Goal: Task Accomplishment & Management: Manage account settings

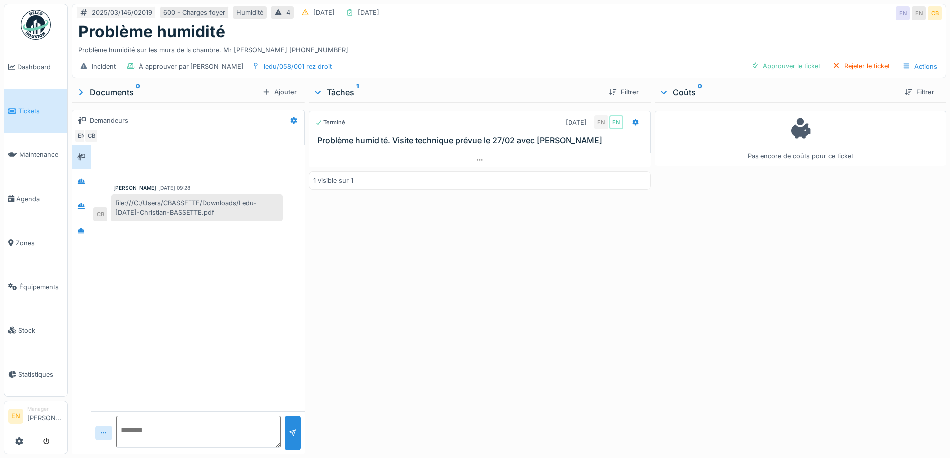
click at [475, 263] on div "Terminé [DATE] EN EN Problème humidité. Visite technique prévue le 27/02 avec […" at bounding box center [480, 276] width 342 height 348
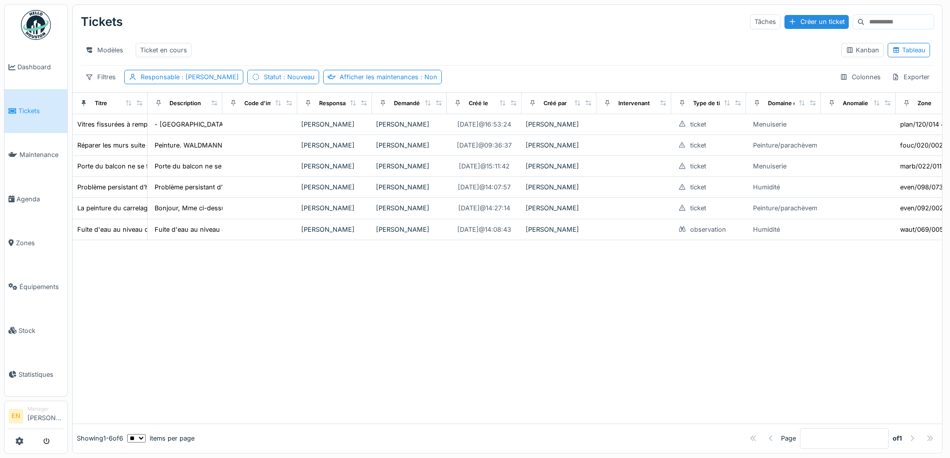
drag, startPoint x: 360, startPoint y: 33, endPoint x: 331, endPoint y: 48, distance: 32.1
click at [360, 34] on div "Tickets Tâches Créer un ticket" at bounding box center [508, 22] width 854 height 26
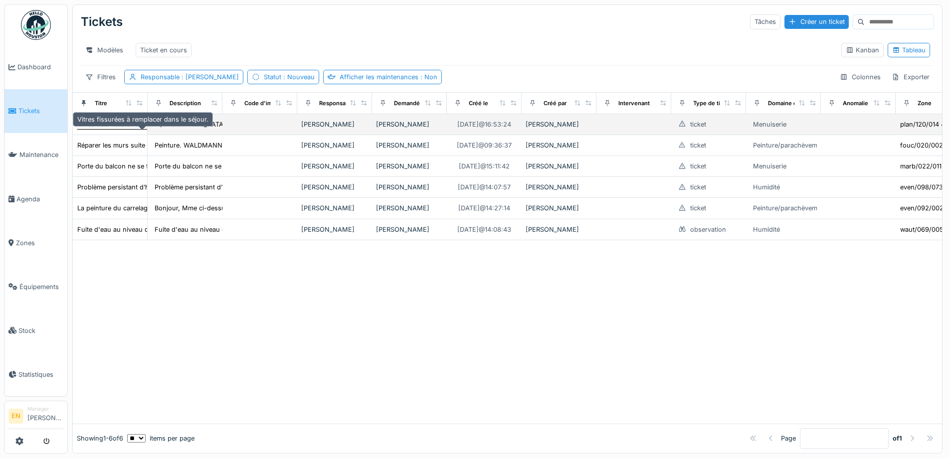
click at [122, 129] on div "Vitres fissurées à remplacer dans le séjour." at bounding box center [142, 124] width 131 height 9
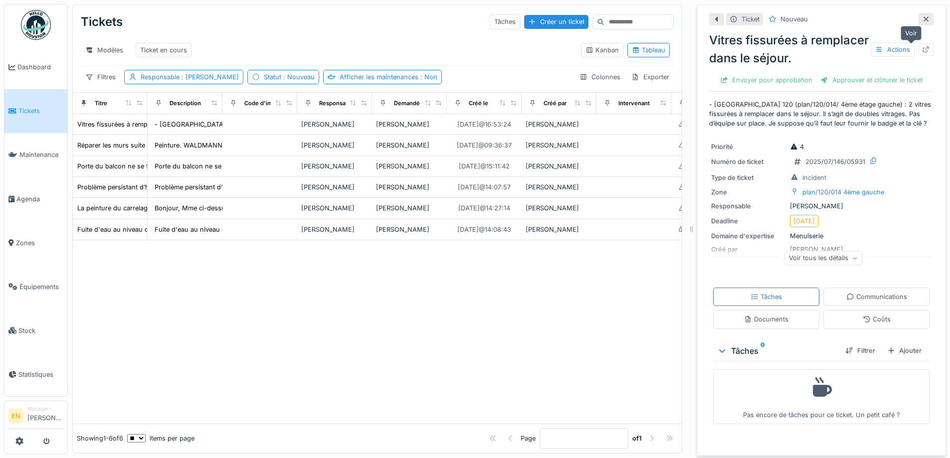
click at [922, 51] on icon at bounding box center [926, 49] width 8 height 6
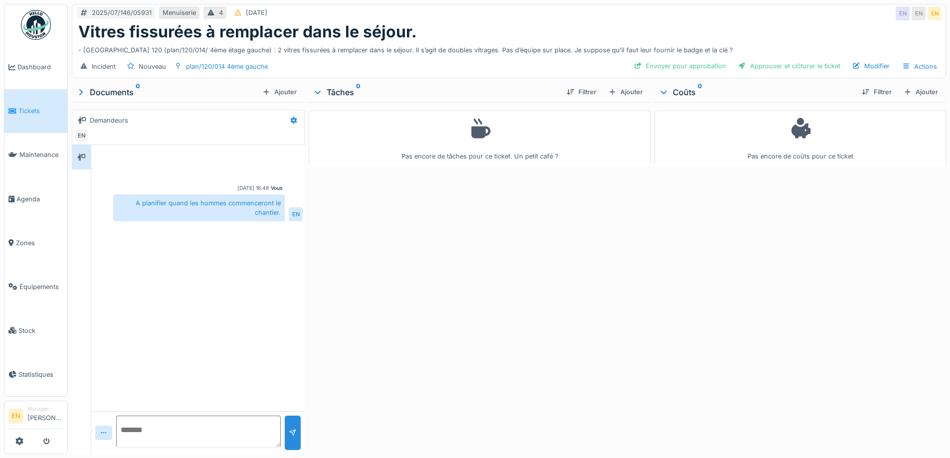
click at [377, 262] on div "Pas encore de tâches pour ce ticket. Un petit café ?" at bounding box center [480, 276] width 342 height 348
click at [338, 69] on div "Incident Nouveau plan/120/014 4ème gauche Envoyer pour approbation Approuver et…" at bounding box center [509, 66] width 874 height 22
click at [541, 324] on div "Pas encore de tâches pour ce ticket. Un petit café ?" at bounding box center [480, 276] width 342 height 348
drag, startPoint x: 580, startPoint y: 294, endPoint x: 568, endPoint y: 291, distance: 12.2
click at [577, 293] on div "Pas encore de tâches pour ce ticket. Un petit café ?" at bounding box center [480, 276] width 342 height 348
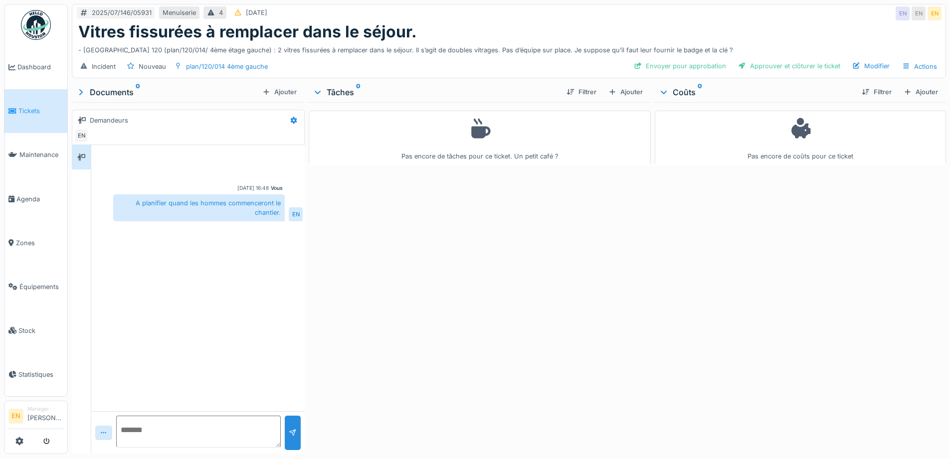
click at [413, 252] on div "Pas encore de tâches pour ce ticket. Un petit café ?" at bounding box center [480, 276] width 342 height 348
click at [626, 92] on div "Ajouter" at bounding box center [626, 91] width 42 height 13
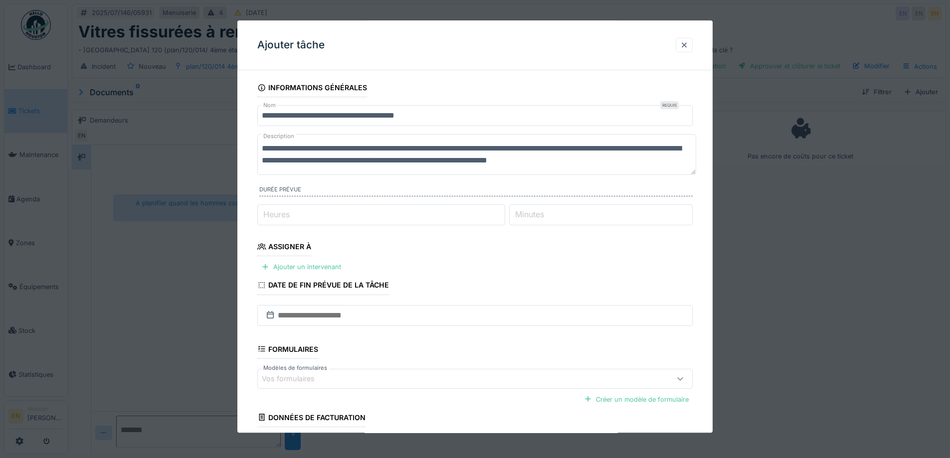
drag, startPoint x: 361, startPoint y: 163, endPoint x: 375, endPoint y: 165, distance: 13.7
click at [375, 165] on textarea "**********" at bounding box center [476, 154] width 439 height 41
click at [380, 163] on textarea "**********" at bounding box center [476, 154] width 439 height 41
click at [376, 161] on textarea "**********" at bounding box center [476, 154] width 439 height 41
click at [455, 164] on textarea "**********" at bounding box center [476, 154] width 439 height 41
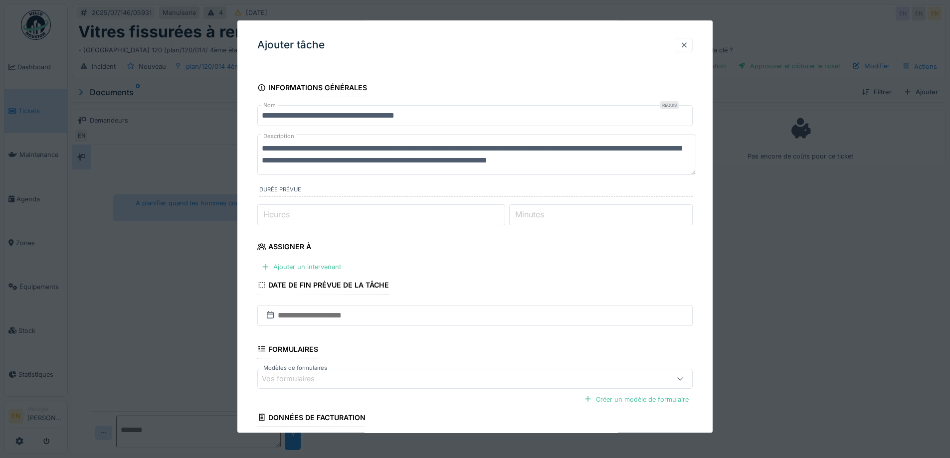
click at [688, 46] on div at bounding box center [684, 44] width 8 height 9
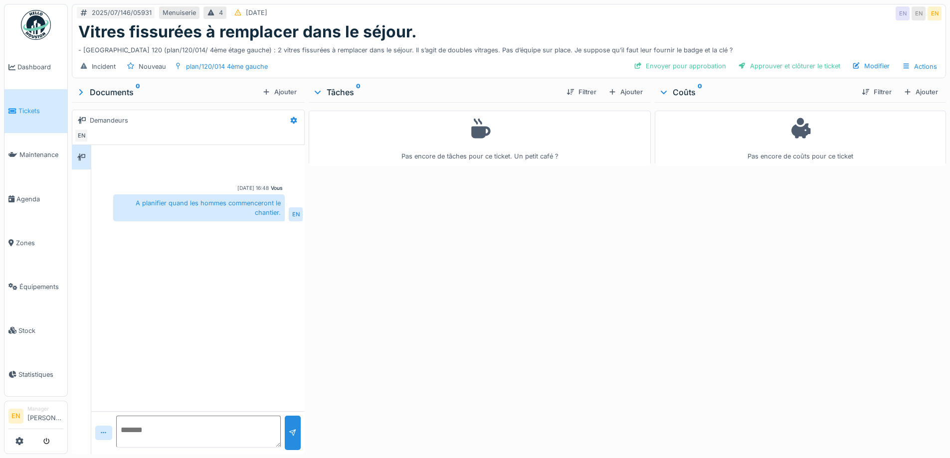
click at [640, 279] on div "Pas encore de tâches pour ce ticket. Un petit café ?" at bounding box center [480, 276] width 342 height 348
click at [635, 289] on div "Pas encore de tâches pour ce ticket. Un petit café ?" at bounding box center [480, 276] width 342 height 348
drag, startPoint x: 597, startPoint y: 194, endPoint x: 596, endPoint y: 188, distance: 5.7
click at [596, 189] on div "Pas encore de tâches pour ce ticket. Un petit café ?" at bounding box center [480, 276] width 342 height 348
click at [620, 91] on div "Ajouter" at bounding box center [626, 91] width 42 height 13
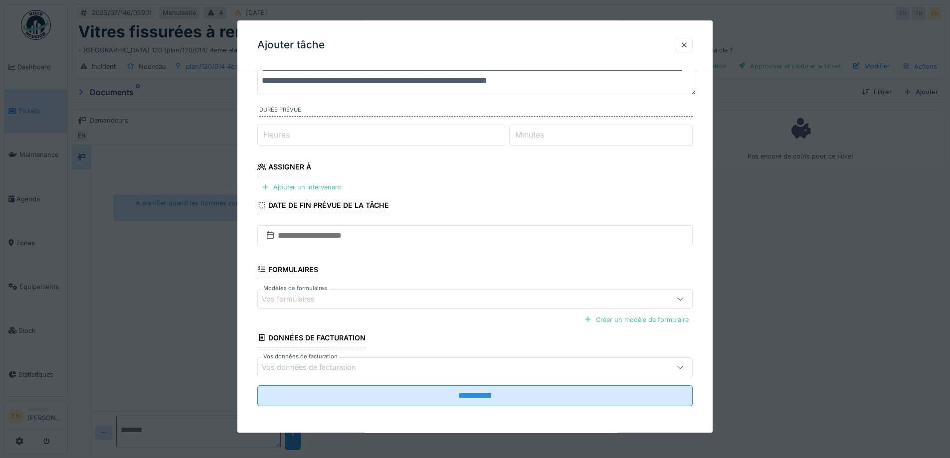
scroll to position [81, 0]
click at [303, 188] on div "Ajouter un intervenant" at bounding box center [301, 186] width 88 height 13
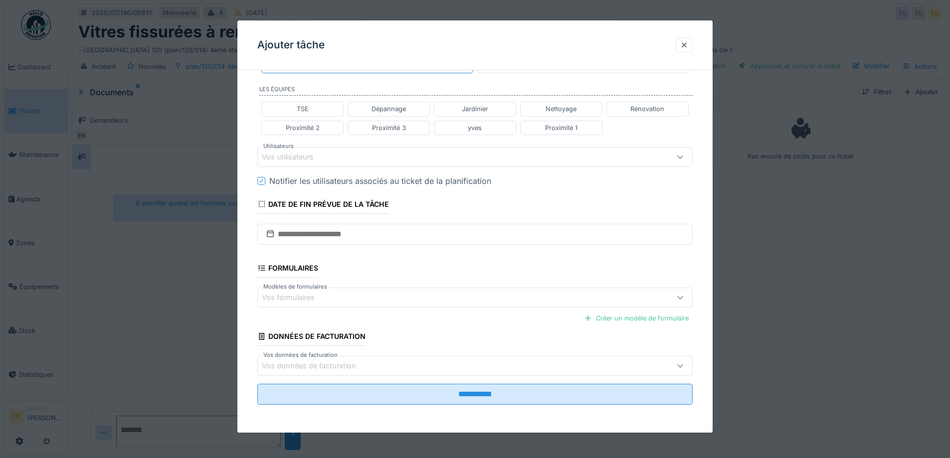
click at [324, 159] on div "Vos utilisateurs" at bounding box center [295, 157] width 66 height 11
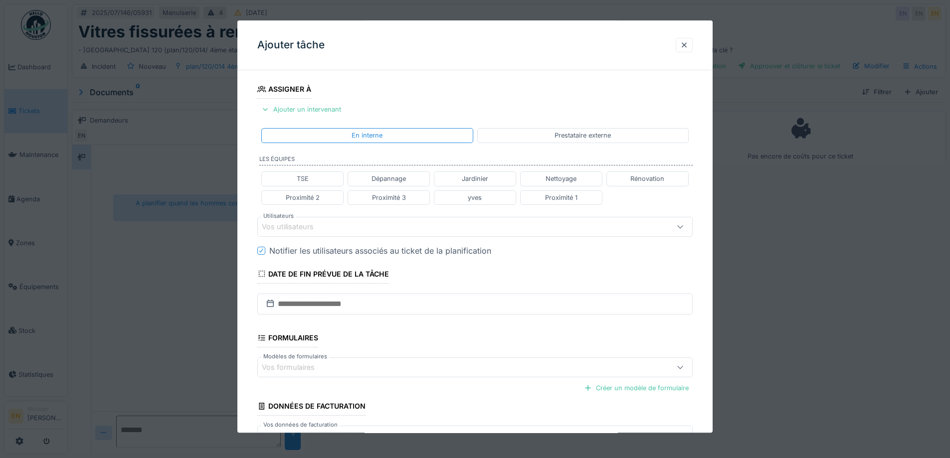
drag, startPoint x: 565, startPoint y: 41, endPoint x: 611, endPoint y: 45, distance: 46.0
click at [564, 43] on div "Ajouter tâche" at bounding box center [474, 45] width 475 height 50
click at [685, 45] on div at bounding box center [684, 44] width 8 height 9
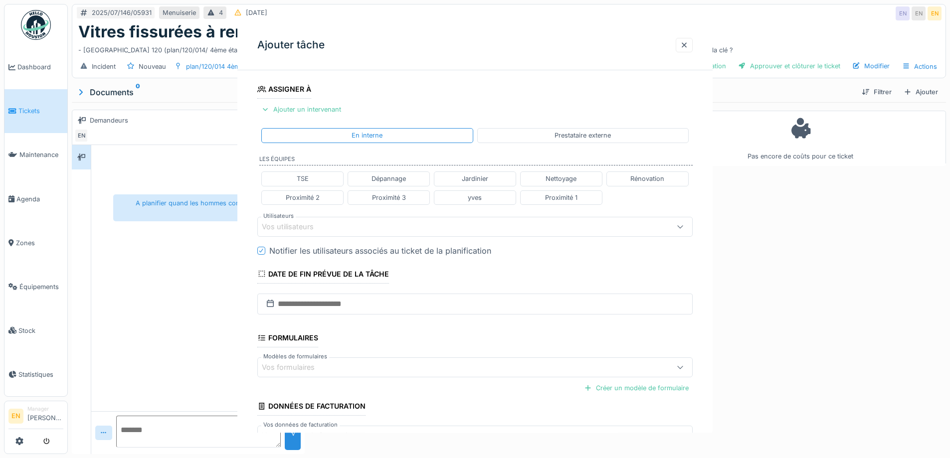
scroll to position [0, 0]
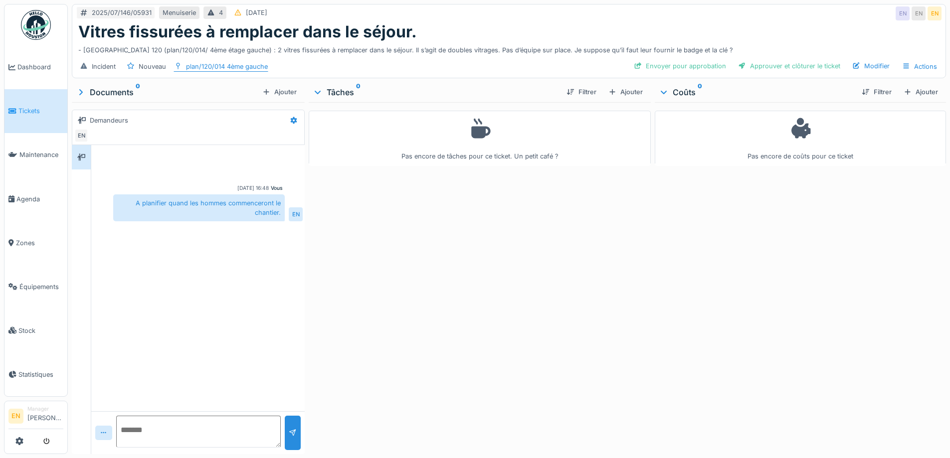
click at [247, 68] on div "plan/120/014 4ème gauche" at bounding box center [227, 66] width 82 height 9
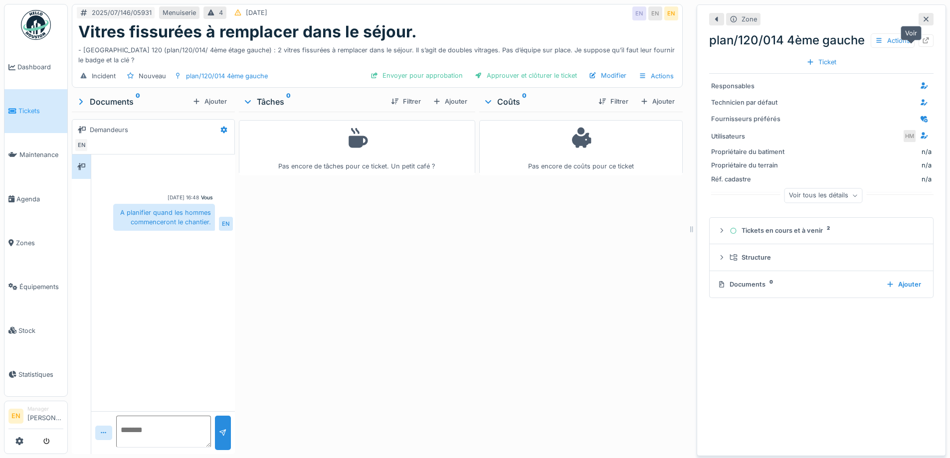
click at [922, 44] on icon at bounding box center [926, 40] width 8 height 6
click at [520, 236] on div "Pas encore de coûts pour ce ticket" at bounding box center [581, 281] width 204 height 339
click at [519, 237] on div "Pas encore de coûts pour ce ticket" at bounding box center [581, 281] width 204 height 339
click at [421, 253] on div "Pas encore de tâches pour ce ticket. Un petit café ?" at bounding box center [357, 281] width 236 height 339
drag, startPoint x: 545, startPoint y: 254, endPoint x: 632, endPoint y: 242, distance: 87.1
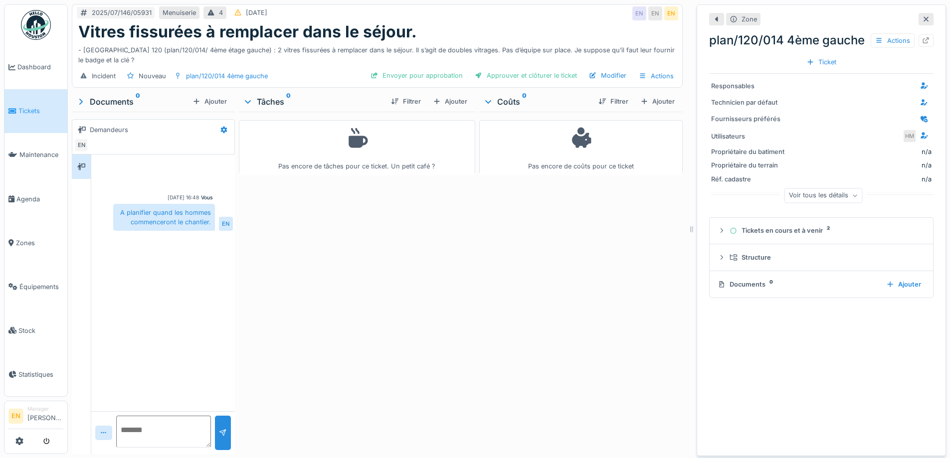
click at [632, 242] on div "Pas encore de coûts pour ce ticket" at bounding box center [581, 281] width 204 height 339
click at [922, 22] on div at bounding box center [926, 18] width 8 height 9
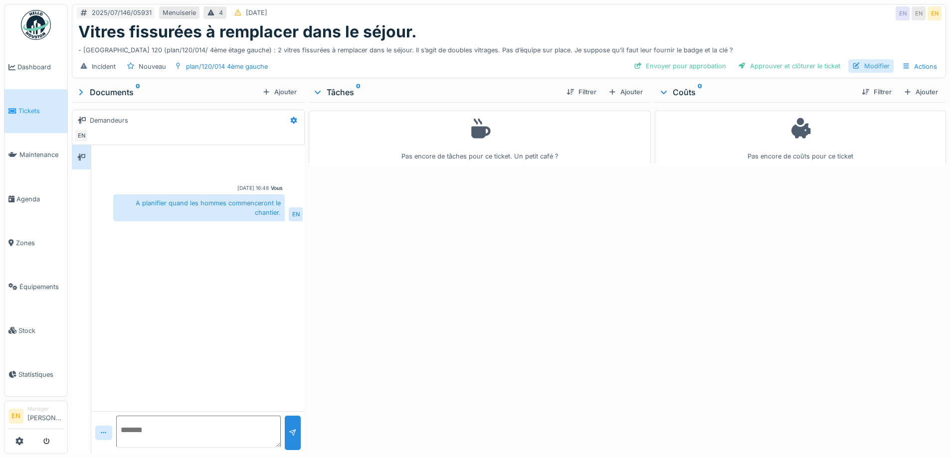
click at [875, 68] on div "Modifier" at bounding box center [871, 65] width 45 height 13
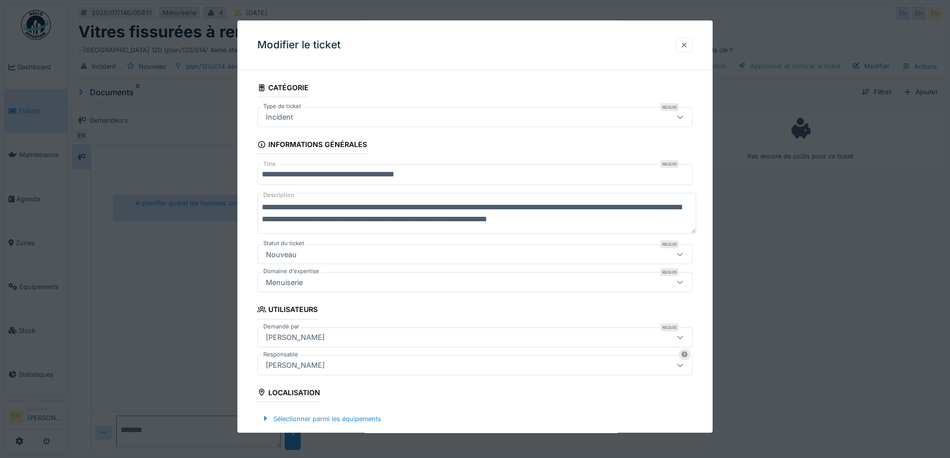
click at [687, 42] on div at bounding box center [684, 44] width 8 height 9
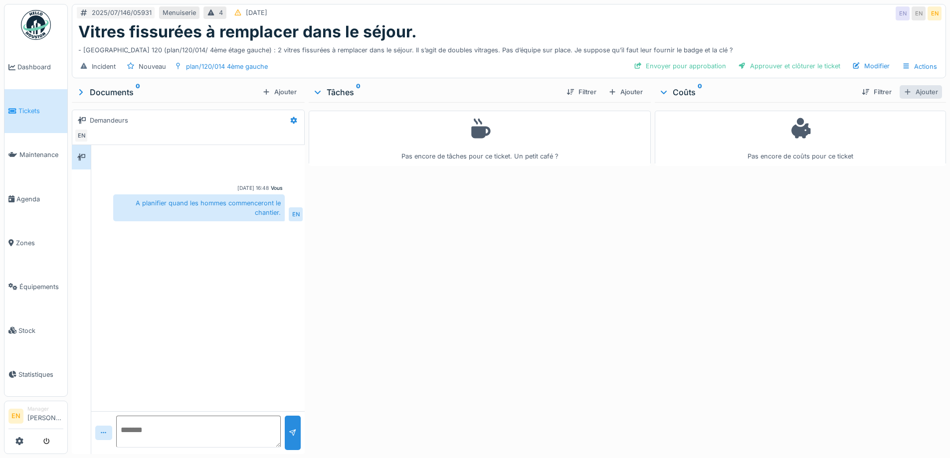
click at [914, 91] on div "Ajouter" at bounding box center [921, 91] width 42 height 13
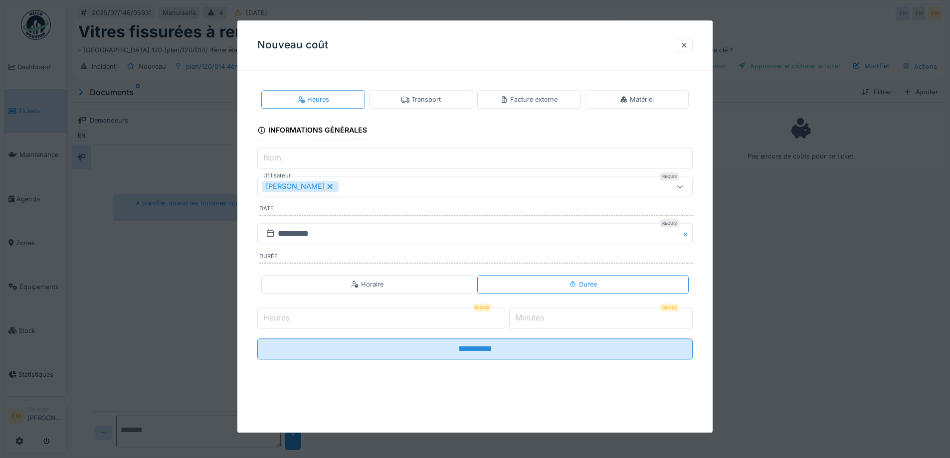
drag, startPoint x: 907, startPoint y: 51, endPoint x: 912, endPoint y: 54, distance: 5.8
click at [909, 53] on div at bounding box center [475, 229] width 950 height 458
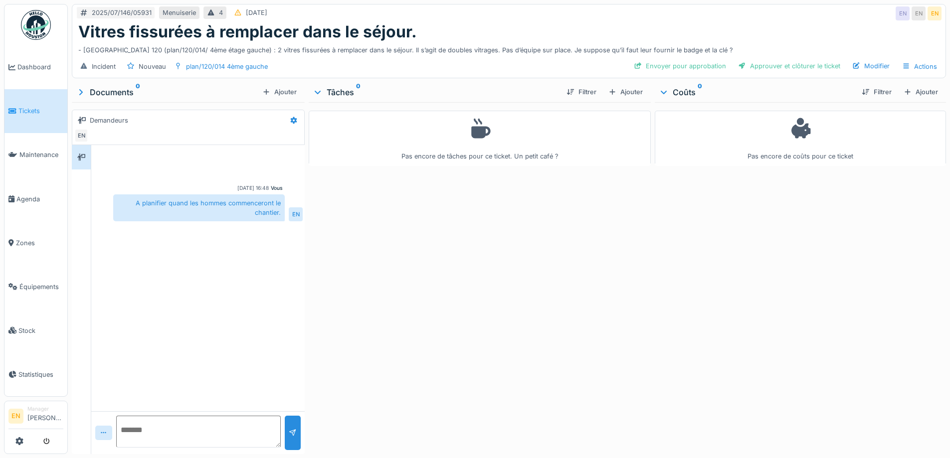
click at [923, 69] on div "Actions" at bounding box center [920, 66] width 44 height 14
click at [870, 149] on div "Annuler le ticket" at bounding box center [879, 147] width 89 height 15
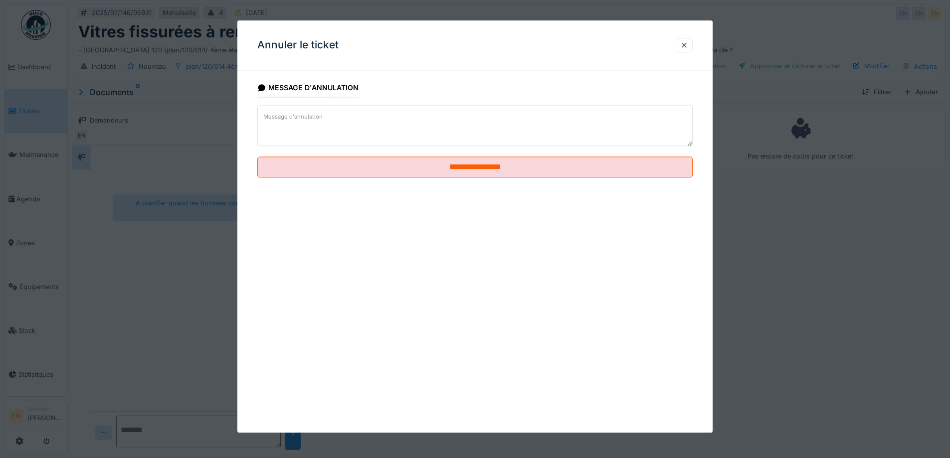
click at [354, 118] on textarea "Message d'annulation" at bounding box center [475, 125] width 436 height 41
click at [360, 121] on textarea "Message d'annulation" at bounding box center [475, 125] width 436 height 41
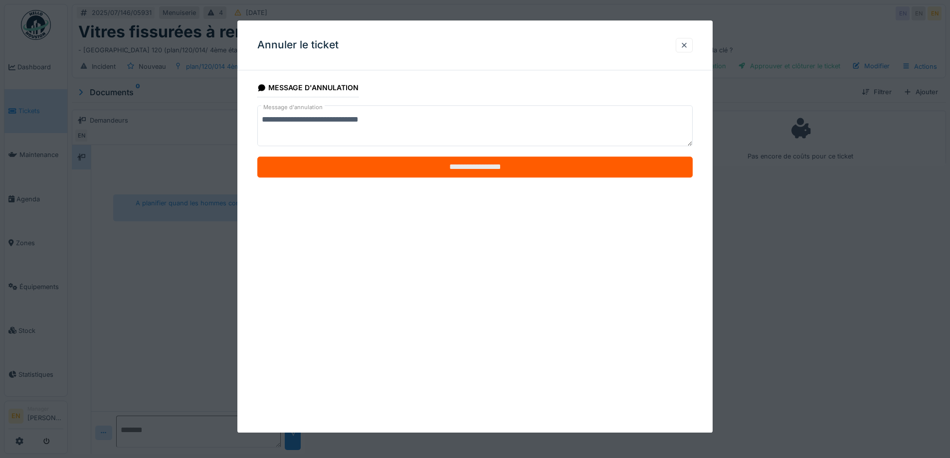
type textarea "**********"
click at [477, 167] on input "**********" at bounding box center [475, 167] width 436 height 21
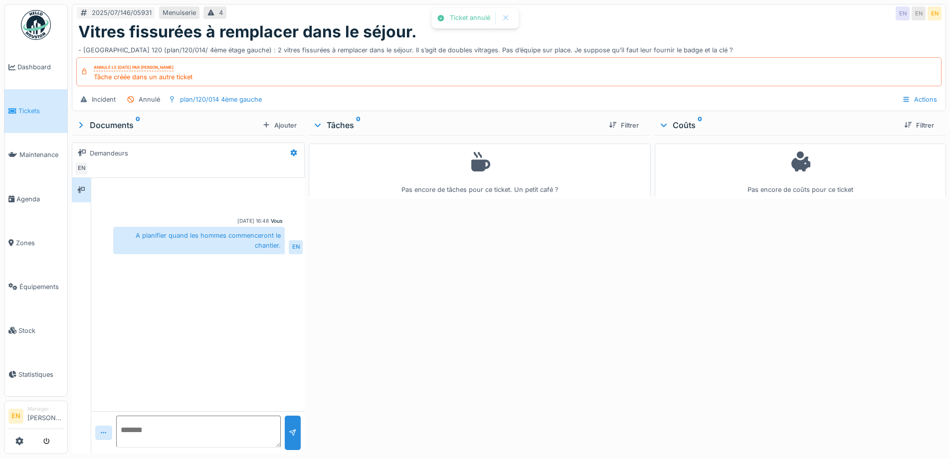
drag, startPoint x: 485, startPoint y: 291, endPoint x: 574, endPoint y: 175, distance: 146.7
click at [485, 292] on div "Pas encore de tâches pour ce ticket. Un petit café ?" at bounding box center [480, 292] width 342 height 315
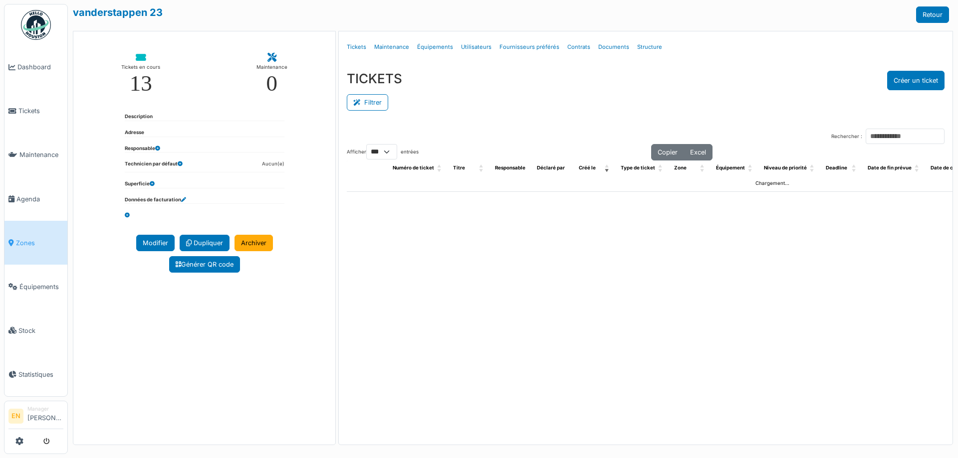
select select "***"
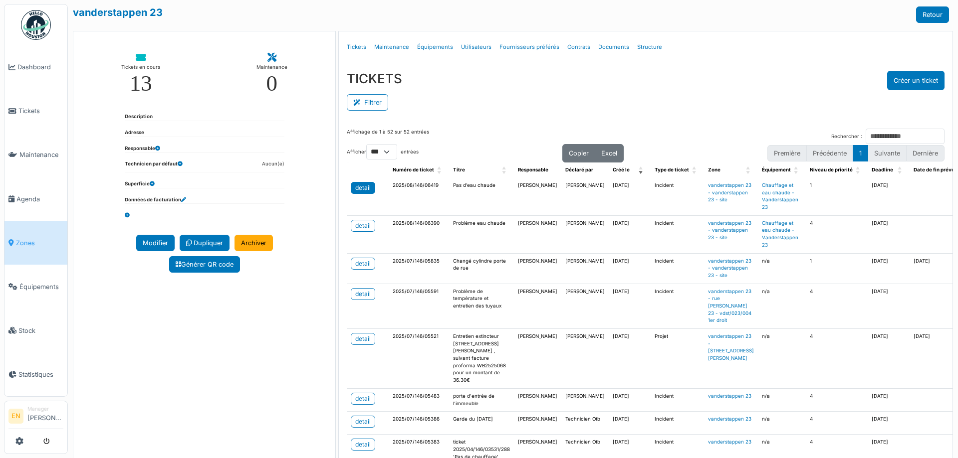
click at [363, 189] on div "detail" at bounding box center [362, 188] width 15 height 9
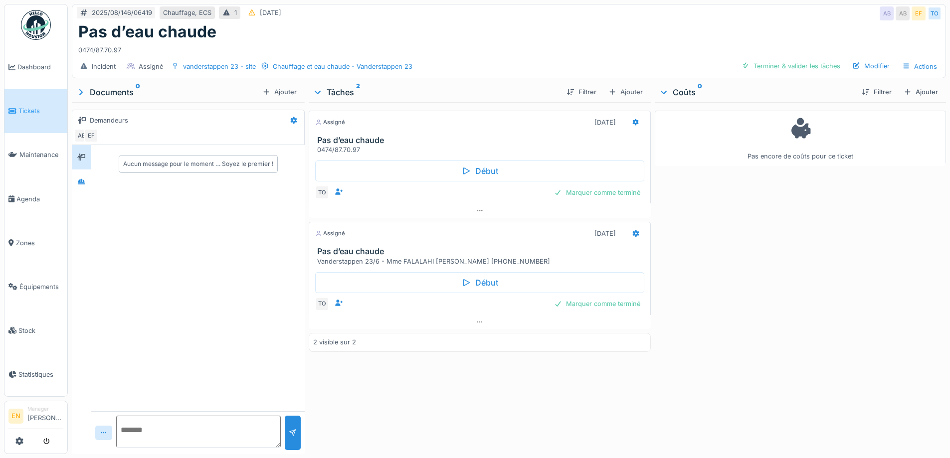
scroll to position [7, 0]
click at [733, 358] on div "Pas encore de coûts pour ce ticket" at bounding box center [800, 276] width 291 height 348
click at [710, 300] on div "Pas encore de coûts pour ce ticket" at bounding box center [800, 276] width 291 height 348
click at [691, 4] on div "2025/08/146/06419 Chauffage, ECS 1 [DATE] AB AB EF TO" at bounding box center [509, 13] width 874 height 18
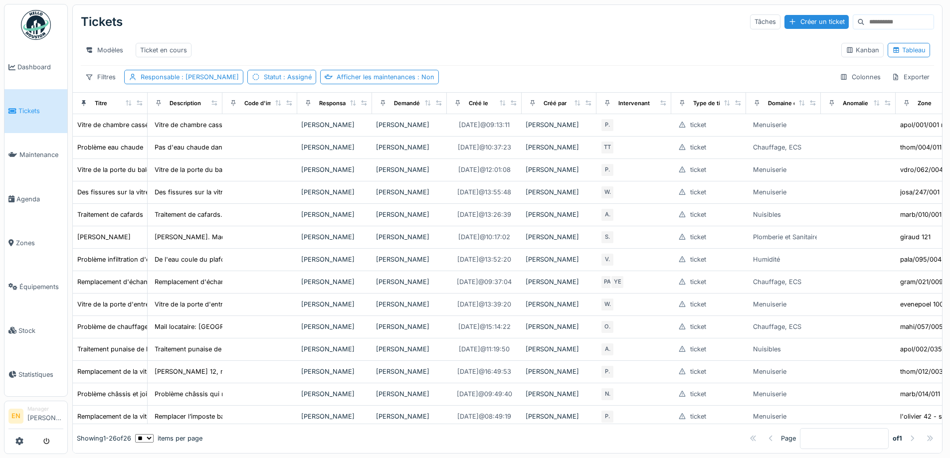
click at [264, 43] on div "Modèles Ticket en cours" at bounding box center [457, 50] width 753 height 22
click at [607, 49] on div "Modèles Ticket en cours" at bounding box center [457, 50] width 753 height 22
click at [620, 79] on div "Filtres Responsable : Emmanuelle Ndomandji Statut : Assigné Afficher les mainte…" at bounding box center [508, 77] width 854 height 14
click at [511, 39] on div "Modèles Ticket en cours" at bounding box center [457, 50] width 753 height 22
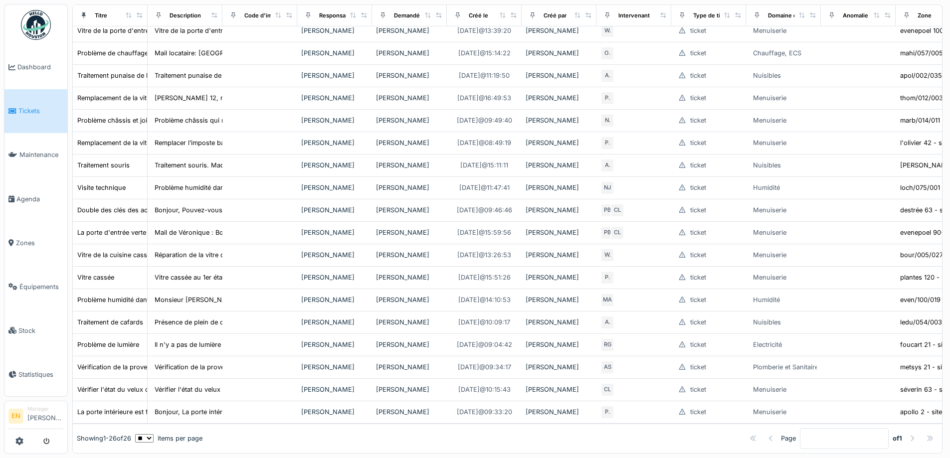
scroll to position [423, 0]
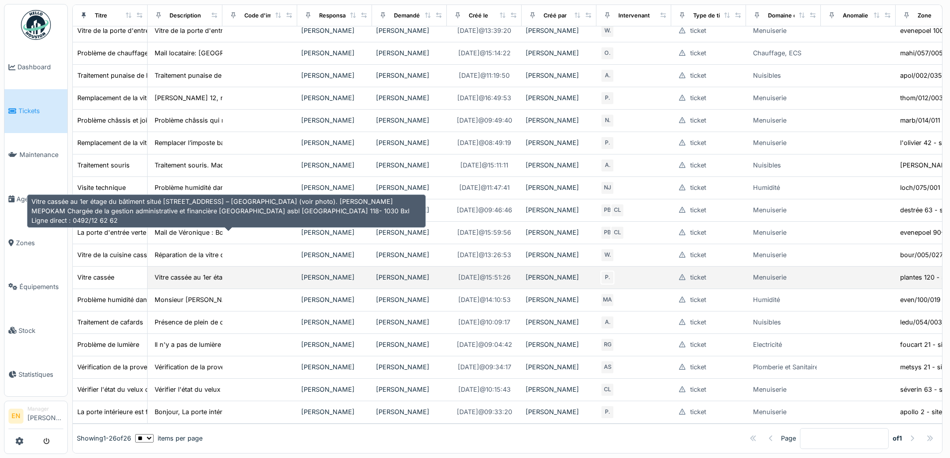
click at [182, 273] on div "Vitre cassée au 1er étage du bâtiment situé rue..." at bounding box center [229, 277] width 148 height 9
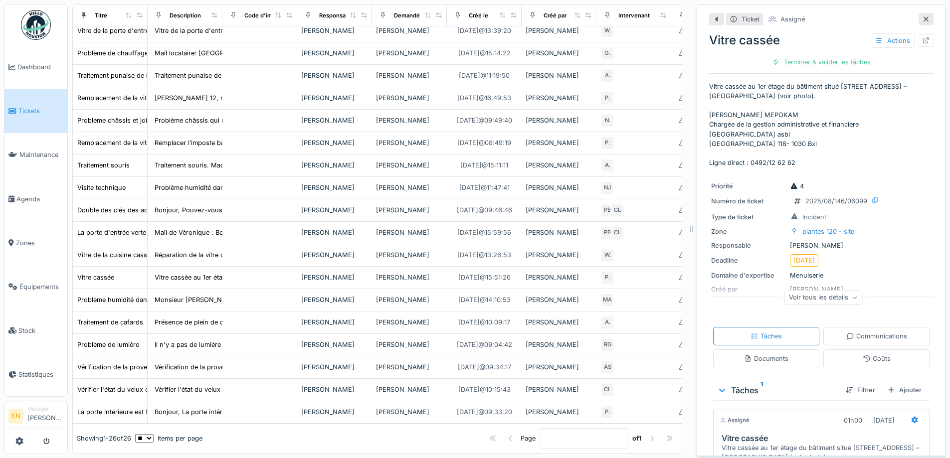
click at [922, 21] on icon at bounding box center [926, 19] width 8 height 6
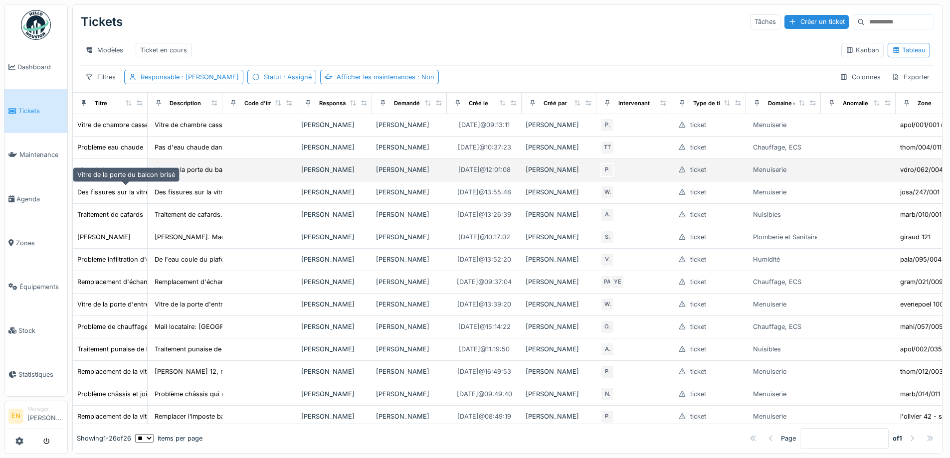
click at [122, 175] on div "Vitre de la porte du balcon brisé" at bounding box center [126, 169] width 98 height 9
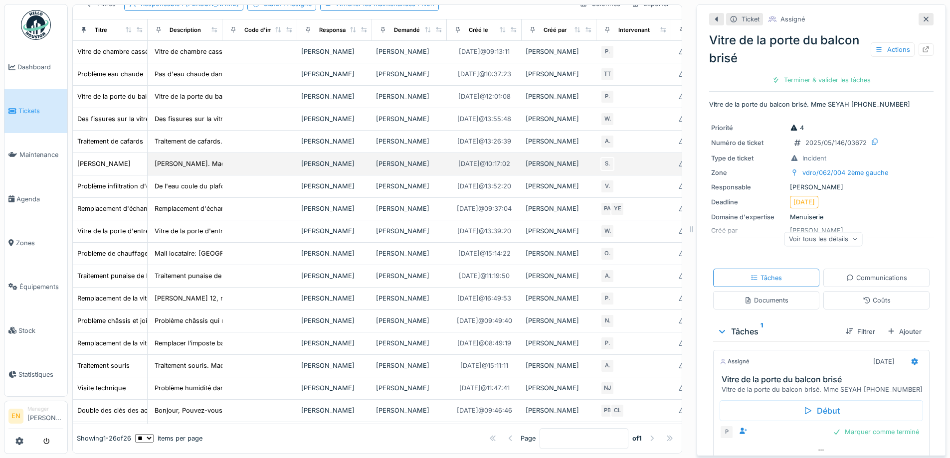
scroll to position [100, 0]
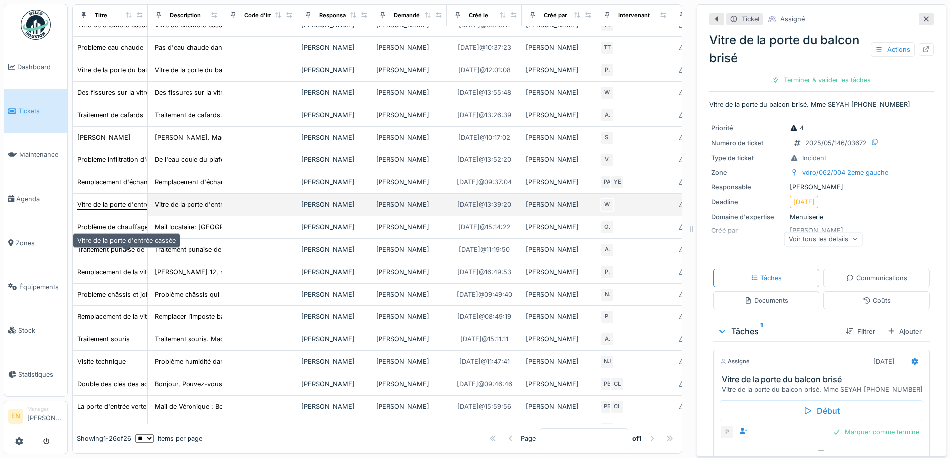
click at [125, 210] on div "Vitre de la porte d'entrée cassée" at bounding box center [126, 204] width 98 height 9
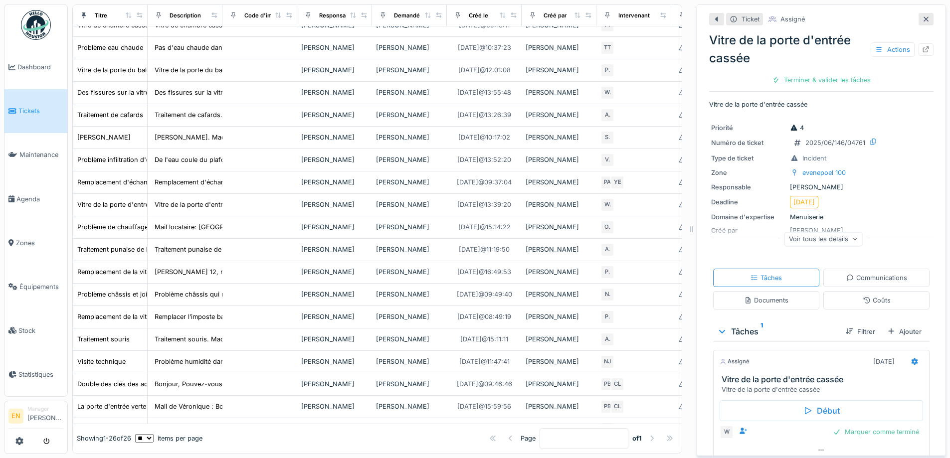
click at [824, 31] on div "Vitre de la porte d'entrée cassée Actions" at bounding box center [821, 49] width 224 height 36
click at [923, 46] on icon at bounding box center [926, 49] width 6 height 6
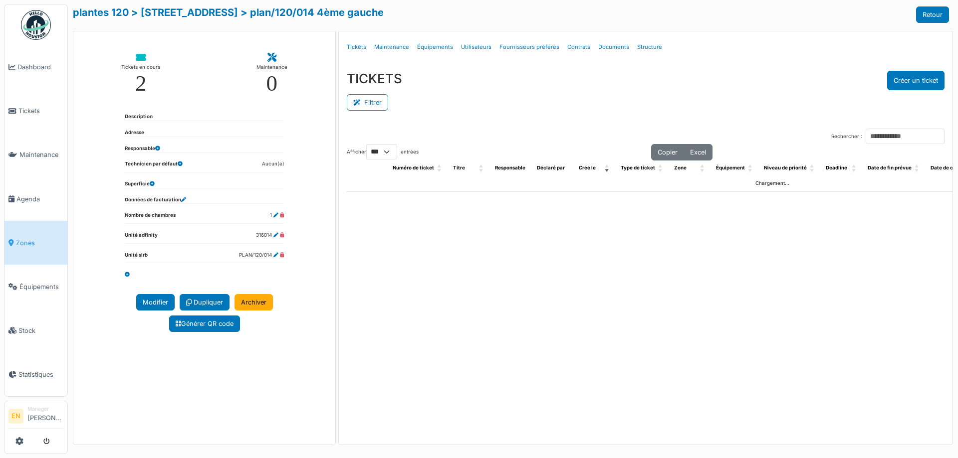
select select "***"
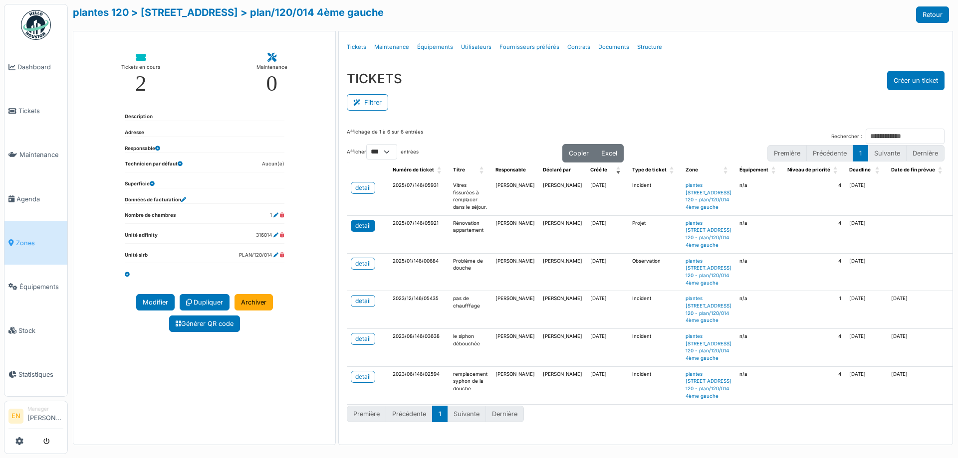
click at [364, 230] on div "detail" at bounding box center [362, 226] width 15 height 9
click at [571, 117] on div "TICKETS Créer un ticket Filtrer Responsable **** Tous Remove item Tous Ahmed Be…" at bounding box center [646, 92] width 614 height 58
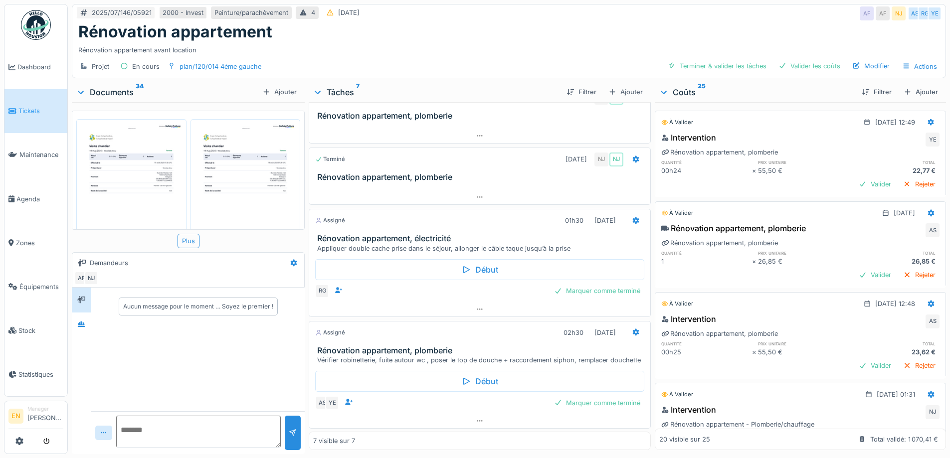
scroll to position [279, 0]
click at [623, 90] on div "Ajouter" at bounding box center [626, 91] width 42 height 13
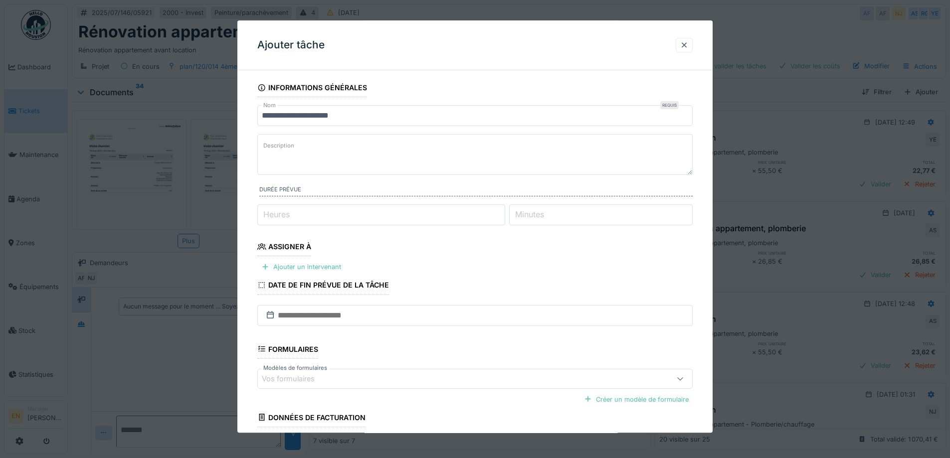
click at [315, 141] on textarea "Description" at bounding box center [475, 154] width 436 height 41
click at [475, 148] on textarea "**********" at bounding box center [475, 154] width 436 height 41
click at [534, 152] on textarea "**********" at bounding box center [475, 154] width 436 height 41
drag, startPoint x: 537, startPoint y: 147, endPoint x: 514, endPoint y: 152, distance: 24.1
click at [537, 149] on textarea "**********" at bounding box center [475, 154] width 436 height 41
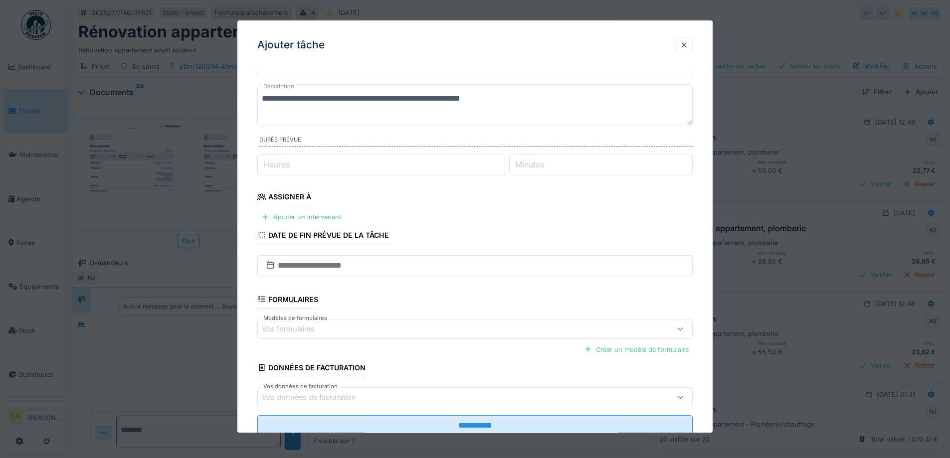
scroll to position [0, 0]
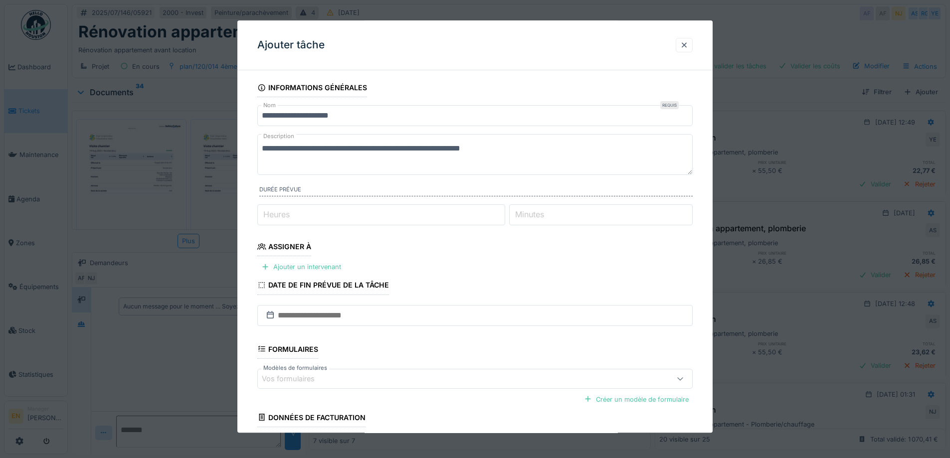
click at [454, 151] on textarea "**********" at bounding box center [475, 154] width 436 height 41
click at [576, 152] on textarea "**********" at bounding box center [475, 154] width 436 height 41
click at [600, 149] on textarea "**********" at bounding box center [475, 154] width 436 height 41
click at [630, 146] on textarea "**********" at bounding box center [475, 154] width 436 height 41
click at [529, 148] on textarea "**********" at bounding box center [475, 154] width 436 height 41
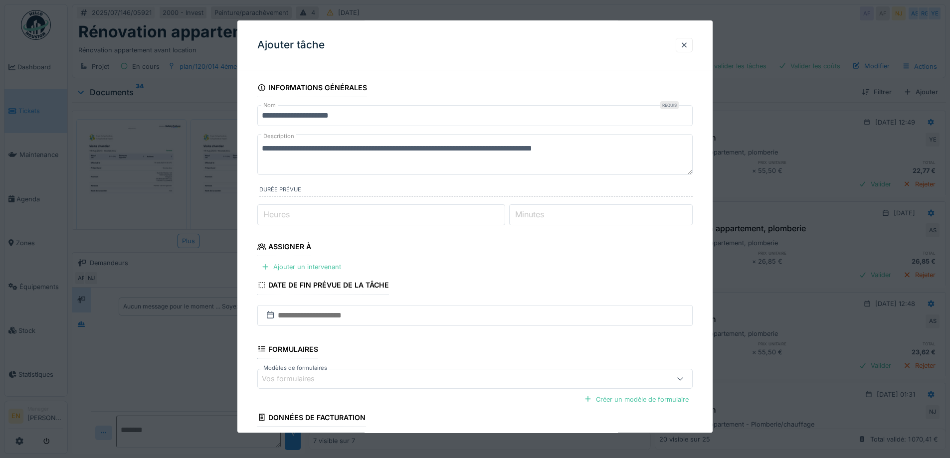
click at [611, 153] on textarea "**********" at bounding box center [475, 154] width 436 height 41
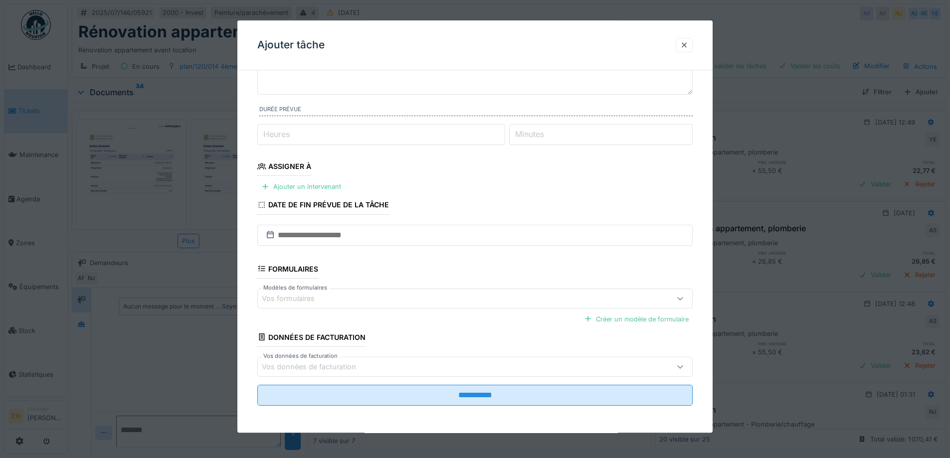
scroll to position [81, 0]
type textarea "**********"
click at [331, 185] on div "Ajouter un intervenant" at bounding box center [301, 186] width 88 height 13
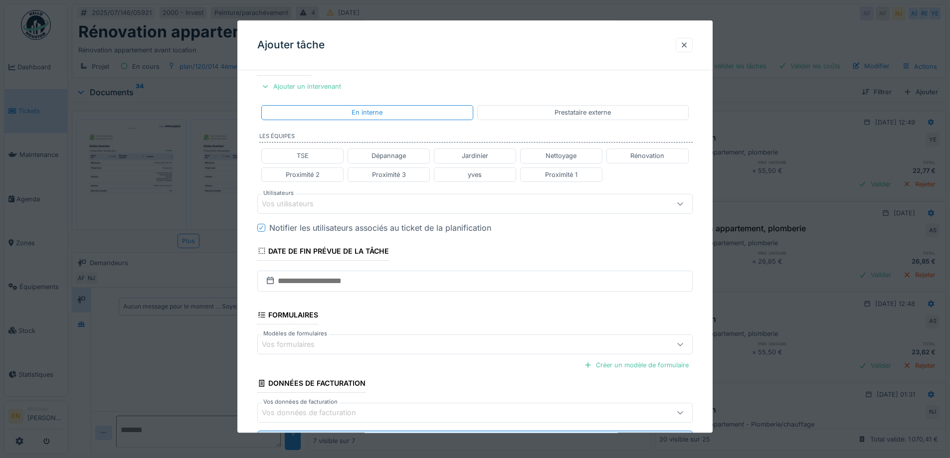
scroll to position [181, 0]
click at [335, 204] on div "Vos utilisateurs" at bounding box center [450, 203] width 376 height 11
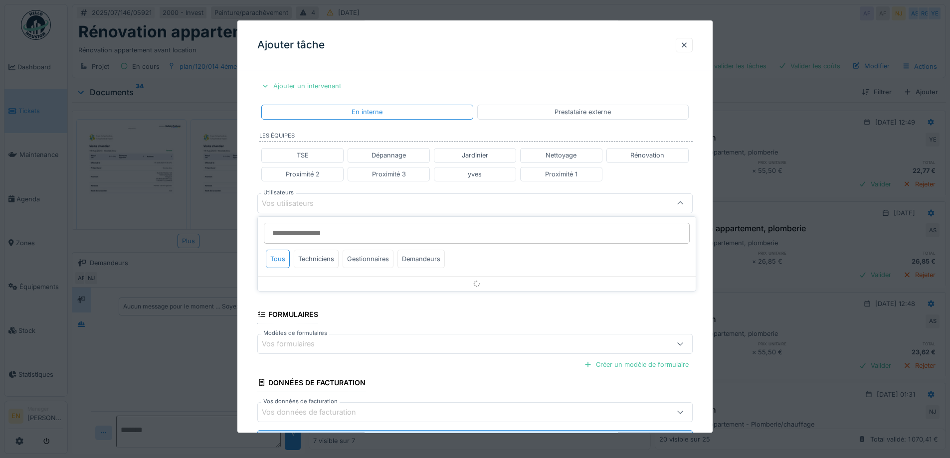
scroll to position [158, 0]
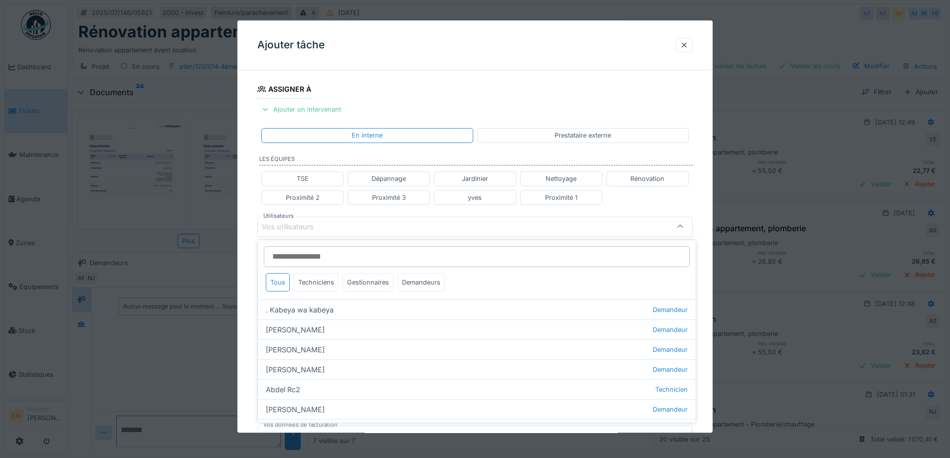
click at [318, 258] on input "Utilisateurs" at bounding box center [477, 256] width 426 height 21
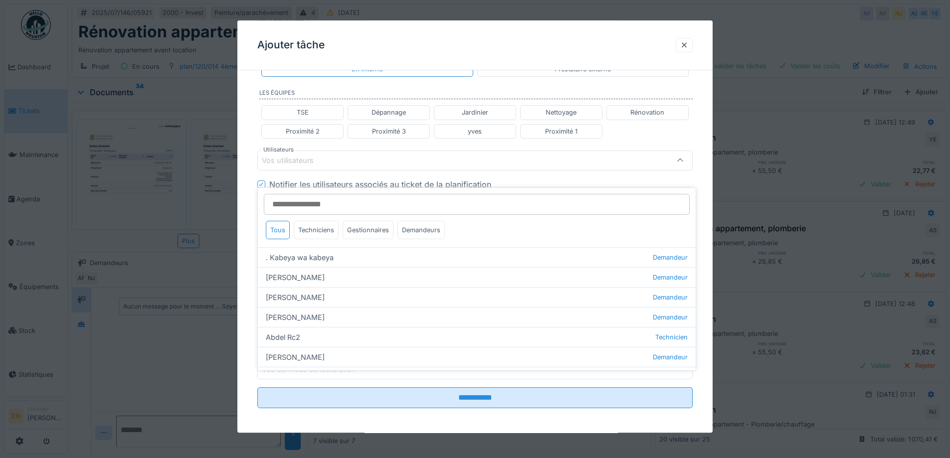
scroll to position [227, 0]
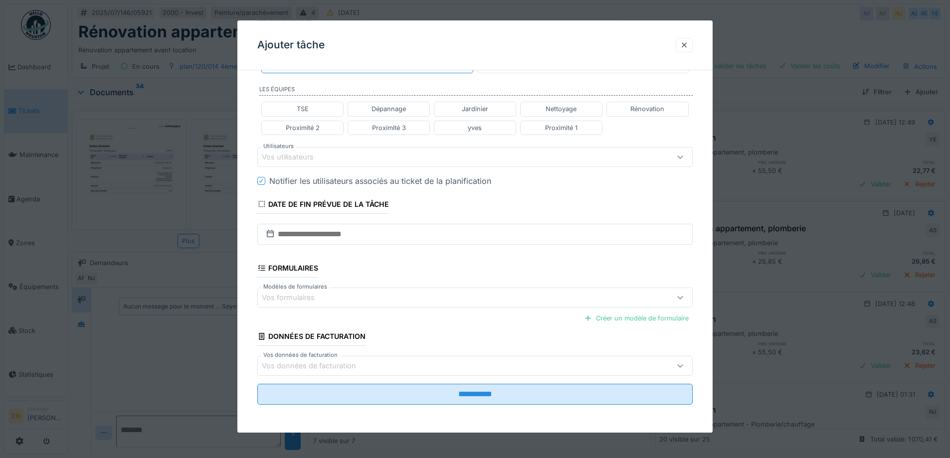
click at [701, 196] on div "**********" at bounding box center [474, 142] width 475 height 582
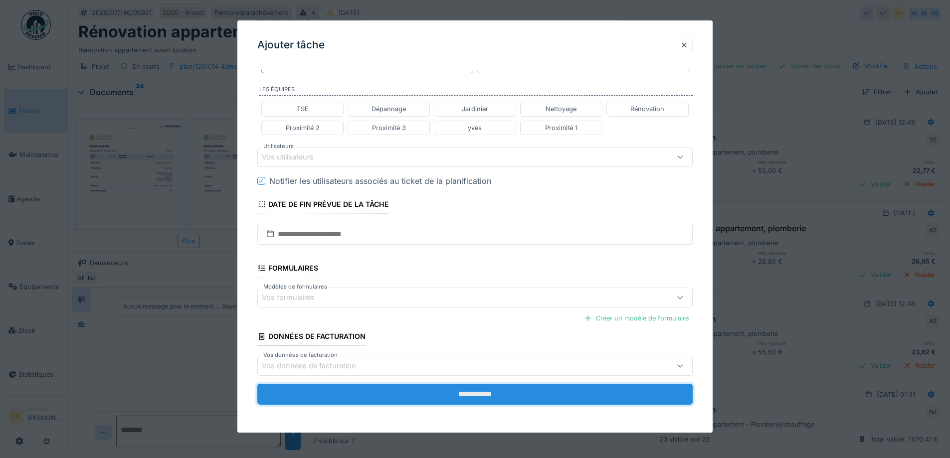
click at [473, 391] on input "**********" at bounding box center [475, 395] width 436 height 21
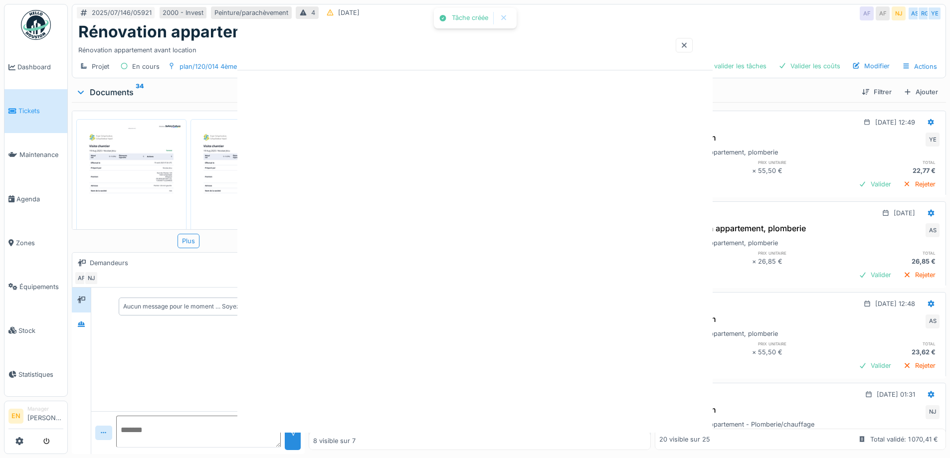
scroll to position [378, 0]
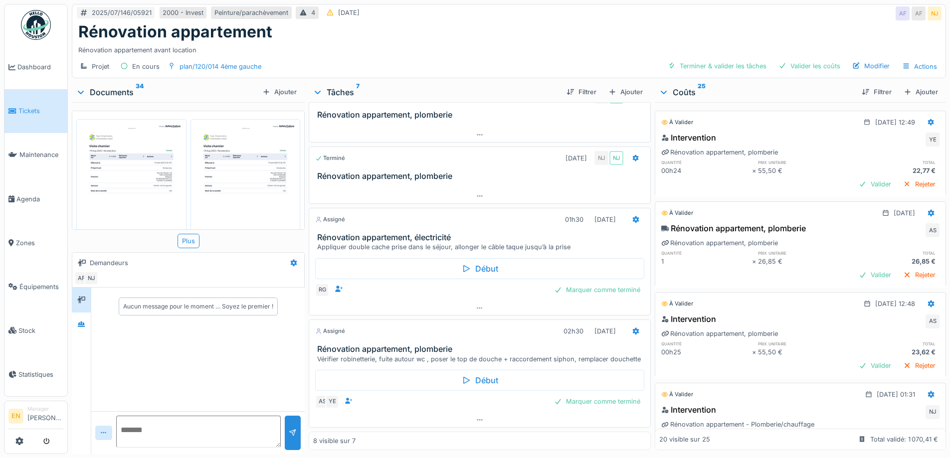
click at [578, 25] on div "Rénovation appartement" at bounding box center [509, 31] width 862 height 19
click at [575, 32] on div "Rénovation appartement" at bounding box center [509, 31] width 862 height 19
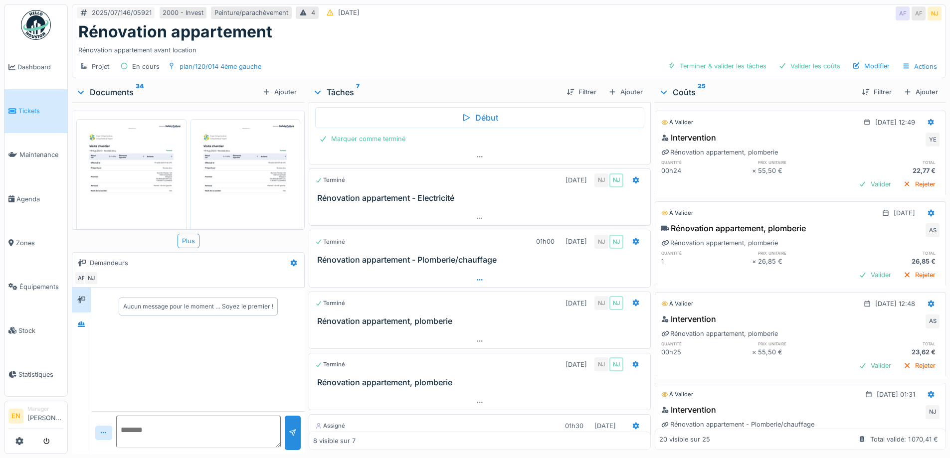
scroll to position [0, 0]
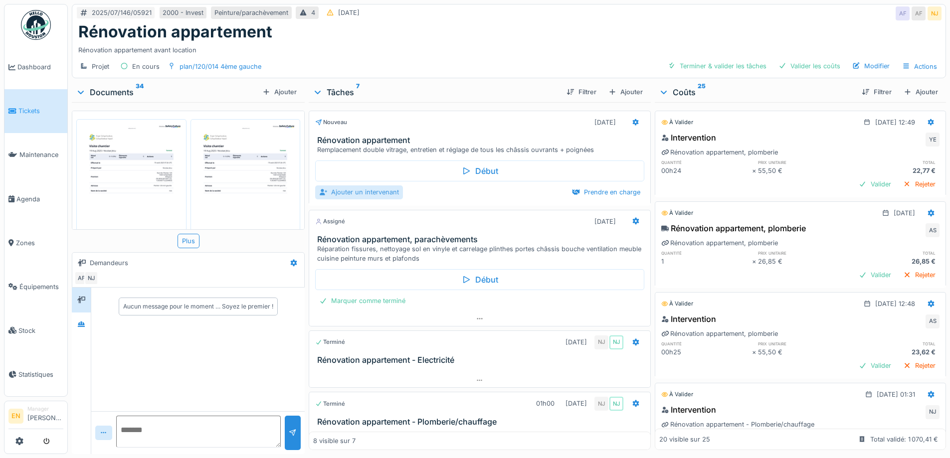
click at [374, 190] on div "Ajouter un intervenant" at bounding box center [359, 192] width 88 height 13
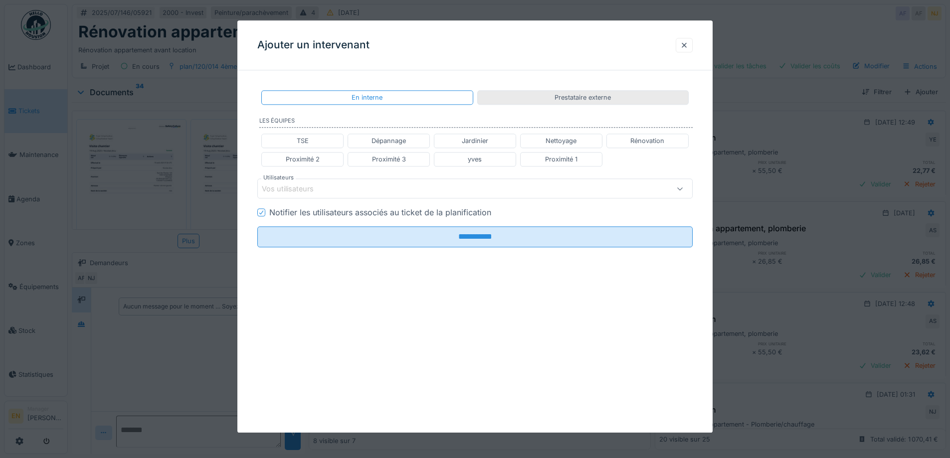
drag, startPoint x: 574, startPoint y: 98, endPoint x: 557, endPoint y: 100, distance: 17.6
click at [574, 98] on div "Prestataire externe" at bounding box center [583, 97] width 56 height 9
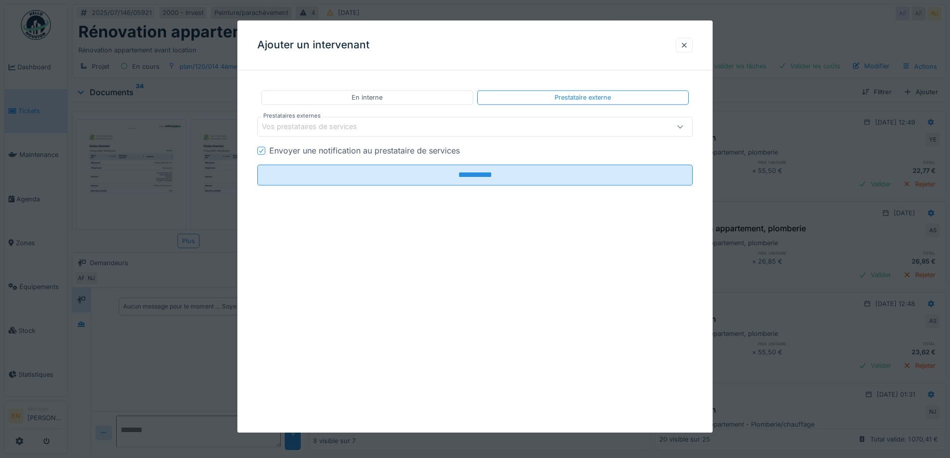
click at [347, 124] on div "Vos prestataires de services" at bounding box center [316, 127] width 109 height 11
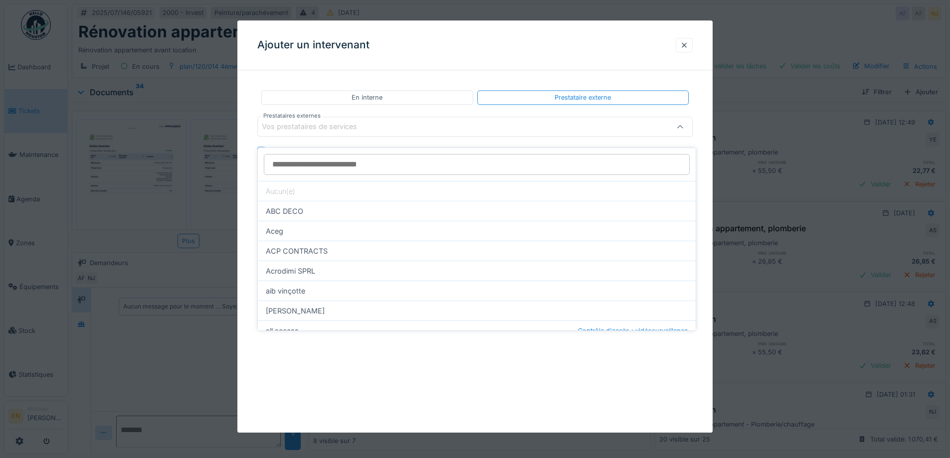
click at [345, 156] on input "Prestataires externes" at bounding box center [477, 164] width 426 height 21
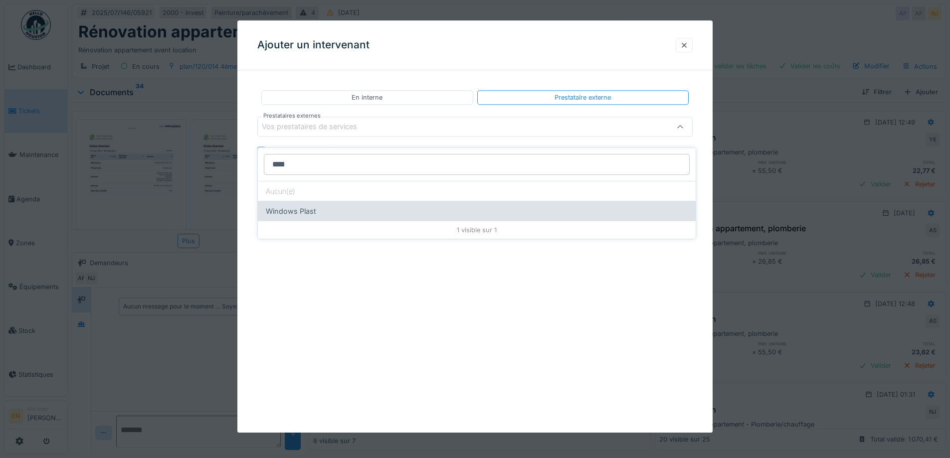
type input "****"
click at [302, 205] on div "Windows Plast" at bounding box center [477, 211] width 438 height 20
type input "****"
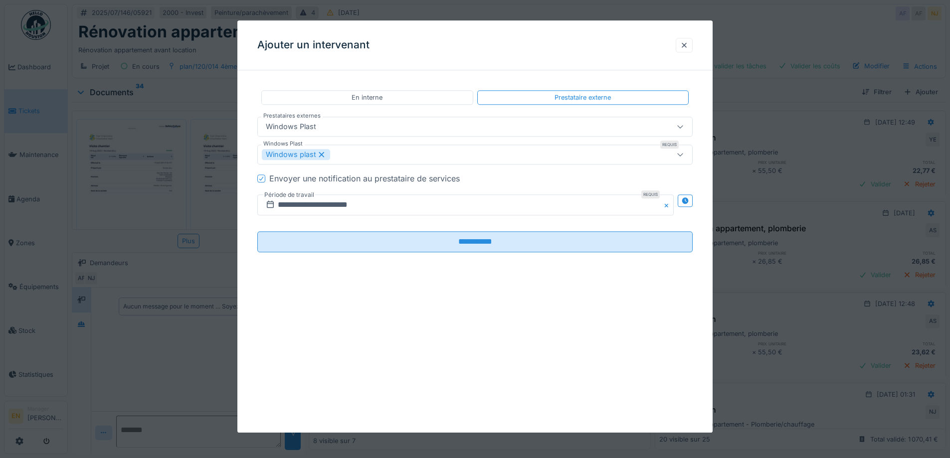
click at [393, 298] on div "**********" at bounding box center [474, 226] width 475 height 413
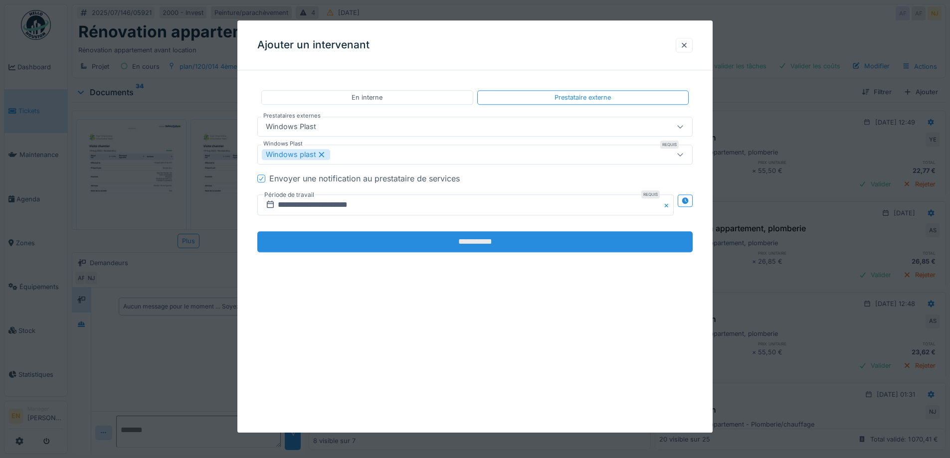
click at [463, 241] on input "**********" at bounding box center [475, 242] width 436 height 21
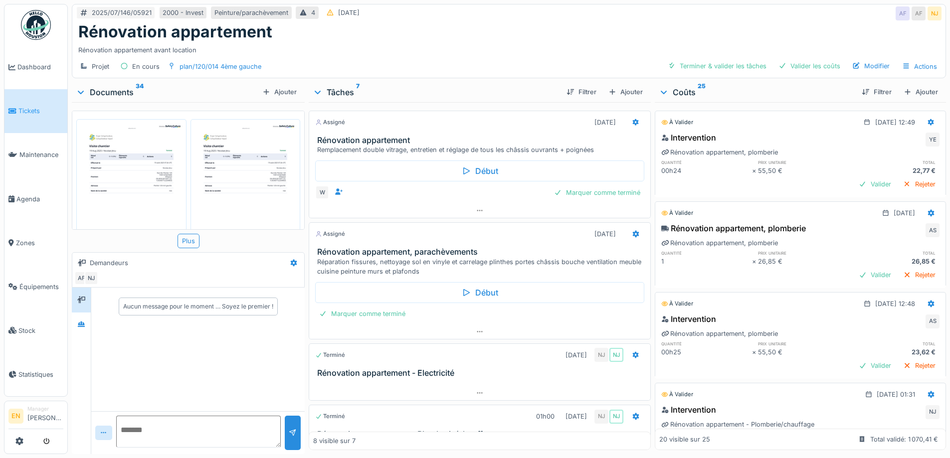
click at [520, 41] on div "Rénovation appartement avant location" at bounding box center [509, 47] width 862 height 13
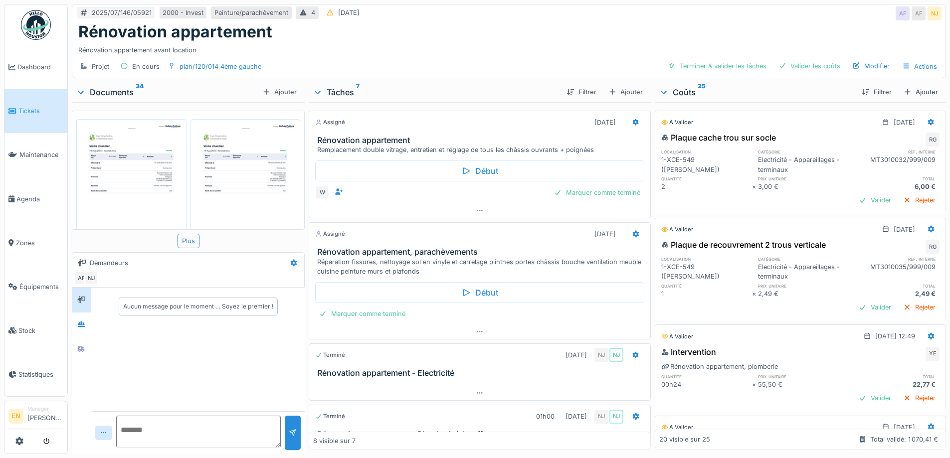
drag, startPoint x: 466, startPoint y: 30, endPoint x: 477, endPoint y: 29, distance: 11.6
click at [466, 30] on div "Rénovation appartement" at bounding box center [509, 31] width 862 height 19
click at [484, 45] on div "Rénovation appartement avant location" at bounding box center [509, 47] width 862 height 13
click at [622, 13] on div "2025/07/146/05921 2000 - Invest Peinture/parachèvement 4 27/07/2025 AF AF NJ" at bounding box center [509, 13] width 874 height 18
click at [791, 22] on div "Rénovation appartement" at bounding box center [509, 31] width 862 height 19
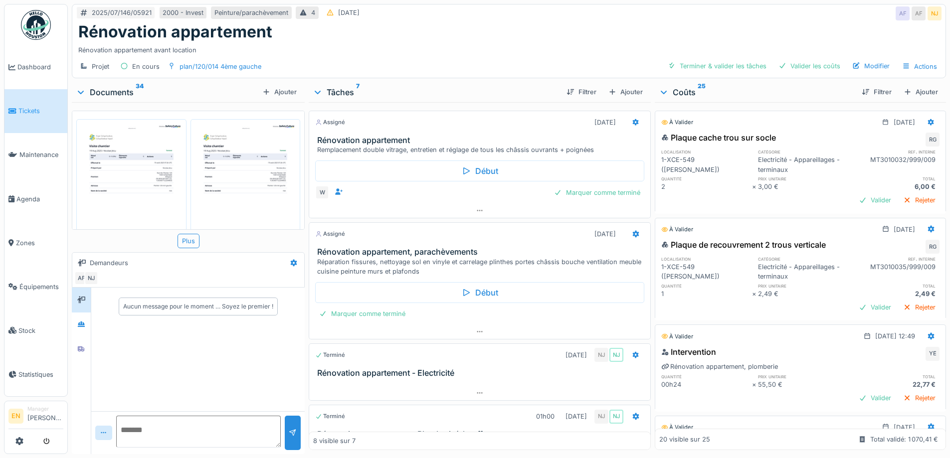
click at [384, 44] on div "Rénovation appartement avant location" at bounding box center [509, 47] width 862 height 13
click at [715, 22] on div "Rénovation appartement" at bounding box center [509, 31] width 862 height 19
click at [623, 41] on div "Rénovation appartement avant location" at bounding box center [509, 47] width 862 height 13
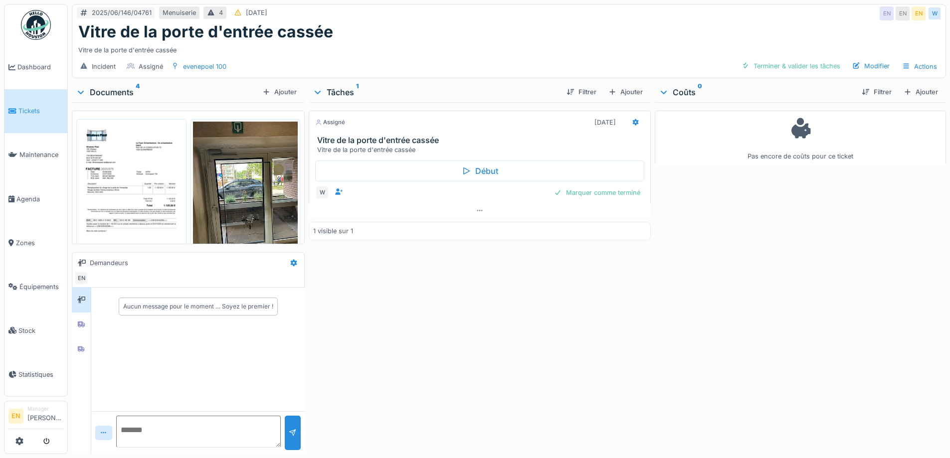
click at [422, 311] on div "Assigné [DATE] Vitre de la porte d'entrée cassée Vitre de la porte d'entrée cas…" at bounding box center [480, 276] width 342 height 348
drag, startPoint x: 436, startPoint y: 292, endPoint x: 754, endPoint y: 22, distance: 418.0
click at [447, 287] on div "Assigné [DATE] Vitre de la porte d'entrée cassée Vitre de la porte d'entrée cas…" at bounding box center [480, 276] width 342 height 348
click at [713, 20] on div "2025/06/146/04761 Menuiserie 4 [DATE] EN EN EN W" at bounding box center [509, 13] width 874 height 18
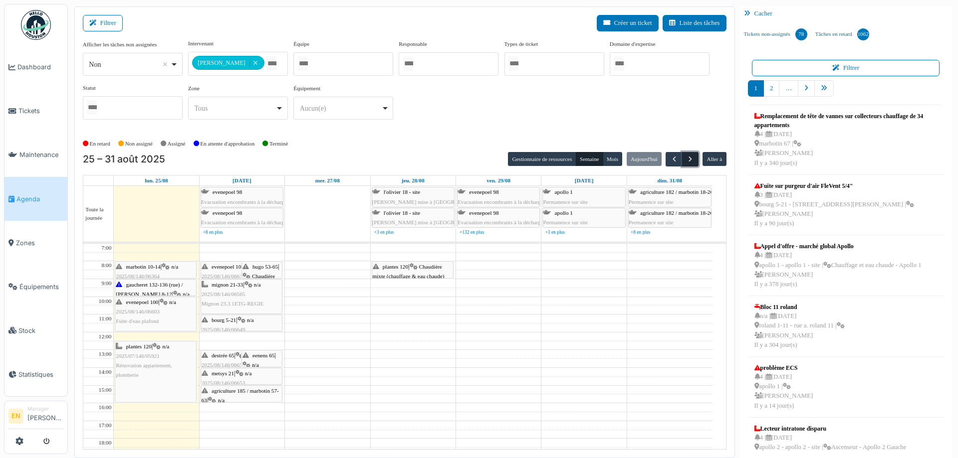
click at [686, 156] on span "button" at bounding box center [690, 159] width 8 height 8
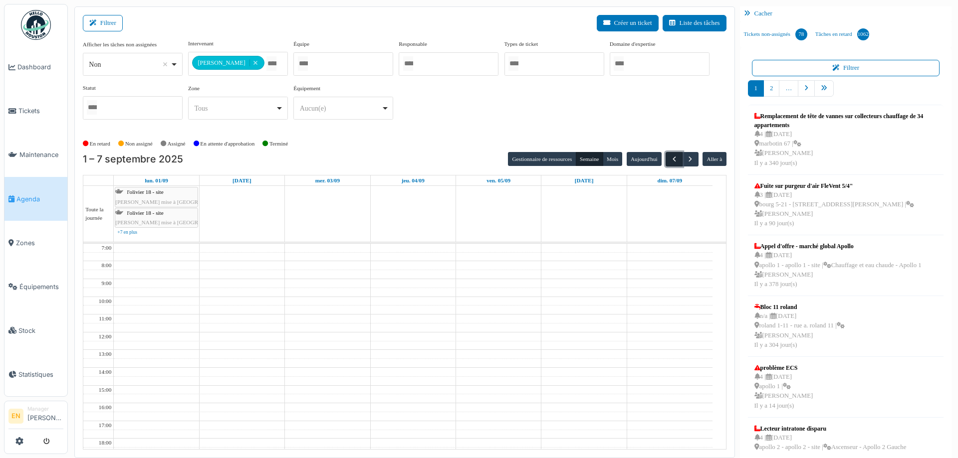
click at [671, 161] on span "button" at bounding box center [674, 159] width 8 height 8
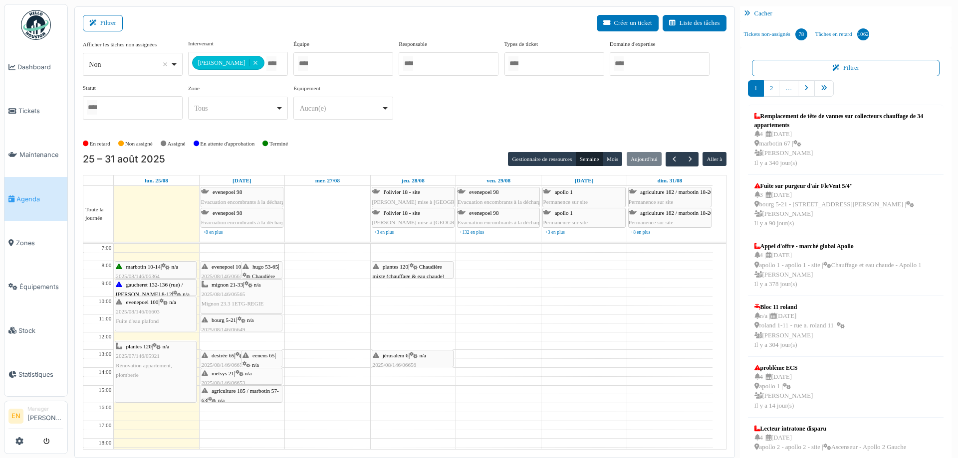
click at [458, 119] on div "**********" at bounding box center [405, 83] width 644 height 88
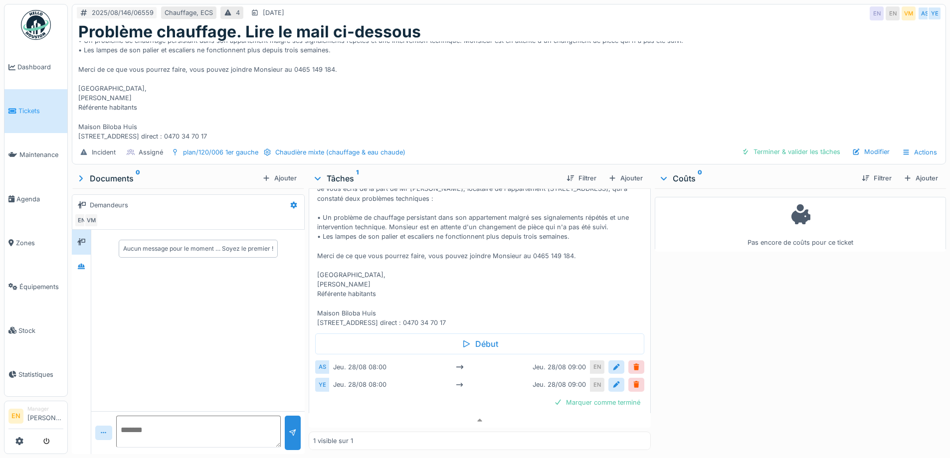
scroll to position [67, 0]
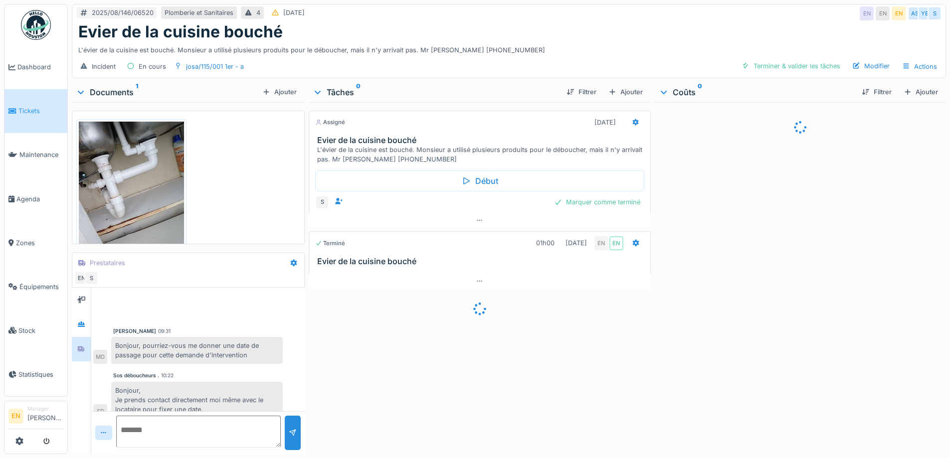
scroll to position [11, 0]
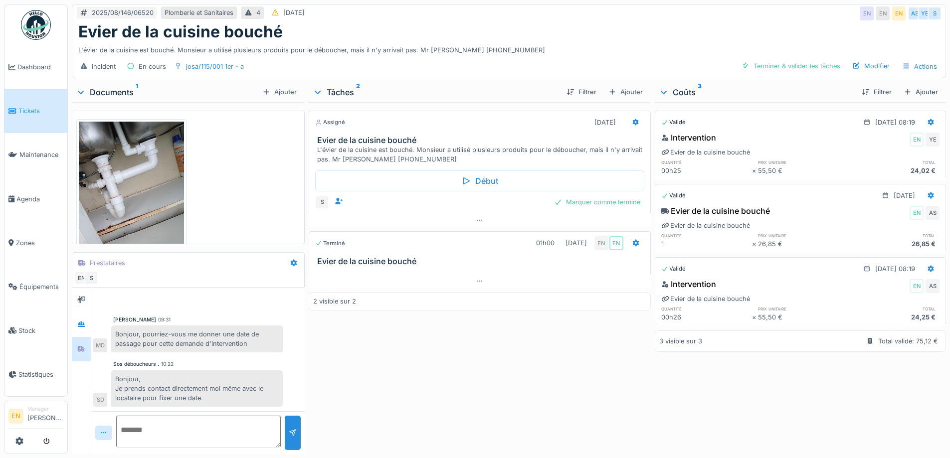
click at [453, 386] on div "Assigné [DATE] Evier de la cuisine bouché L'évier de la cuisine est bouché. Mon…" at bounding box center [480, 276] width 342 height 348
click at [389, 348] on div "Assigné [DATE] Evier de la cuisine bouché L'évier de la cuisine est bouché. Mon…" at bounding box center [480, 276] width 342 height 348
drag, startPoint x: 438, startPoint y: 359, endPoint x: 436, endPoint y: 365, distance: 6.3
click at [436, 365] on div "Assigné 20/08/2025 Evier de la cuisine bouché L'évier de la cuisine est bouché.…" at bounding box center [480, 276] width 342 height 348
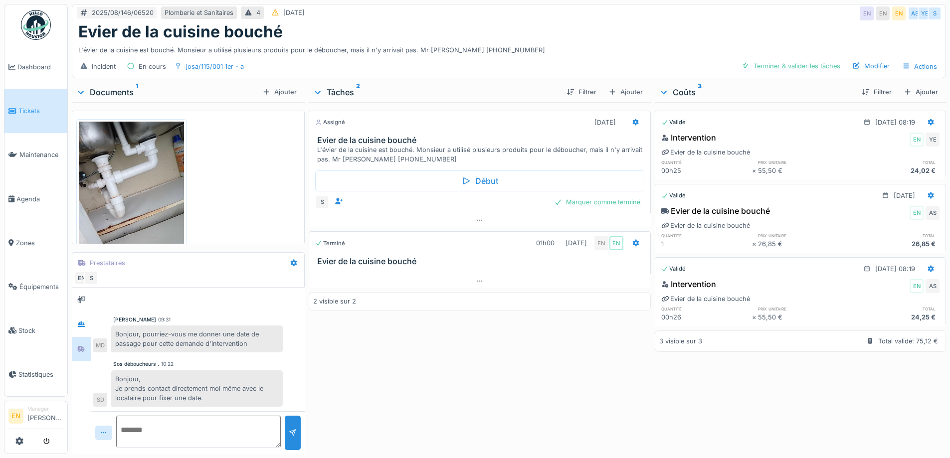
click at [440, 380] on div "Assigné 20/08/2025 Evier de la cuisine bouché L'évier de la cuisine est bouché.…" at bounding box center [480, 276] width 342 height 348
click at [501, 44] on div "L'évier de la cuisine est bouché. Monsieur a utilisé plusieurs produits pour le…" at bounding box center [509, 47] width 862 height 13
click at [434, 349] on div "Assigné 20/08/2025 Evier de la cuisine bouché L'évier de la cuisine est bouché.…" at bounding box center [480, 276] width 342 height 348
drag, startPoint x: 441, startPoint y: 18, endPoint x: 532, endPoint y: 2, distance: 92.2
click at [442, 22] on div "Evier de la cuisine bouché" at bounding box center [509, 31] width 862 height 19
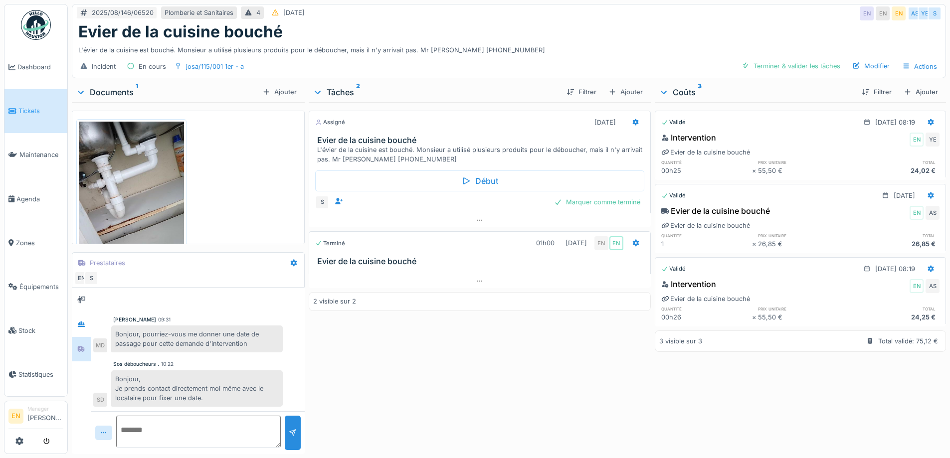
click at [527, 32] on div "Evier de la cuisine bouché" at bounding box center [509, 31] width 862 height 19
click at [489, 36] on div "Evier de la cuisine bouché" at bounding box center [509, 31] width 862 height 19
click at [405, 375] on div "Assigné 20/08/2025 Evier de la cuisine bouché L'évier de la cuisine est bouché.…" at bounding box center [480, 276] width 342 height 348
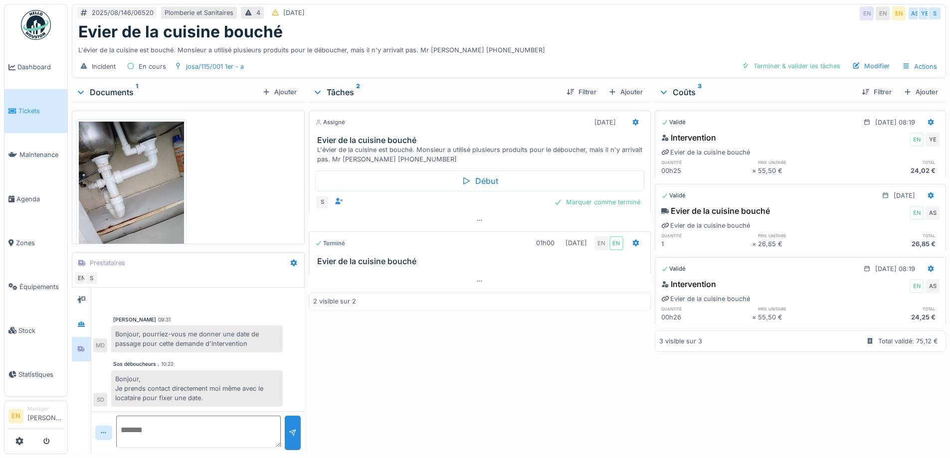
click at [409, 359] on div "Assigné 20/08/2025 Evier de la cuisine bouché L'évier de la cuisine est bouché.…" at bounding box center [480, 276] width 342 height 348
click at [318, 362] on div "Assigné 20/08/2025 Evier de la cuisine bouché L'évier de la cuisine est bouché.…" at bounding box center [480, 276] width 342 height 348
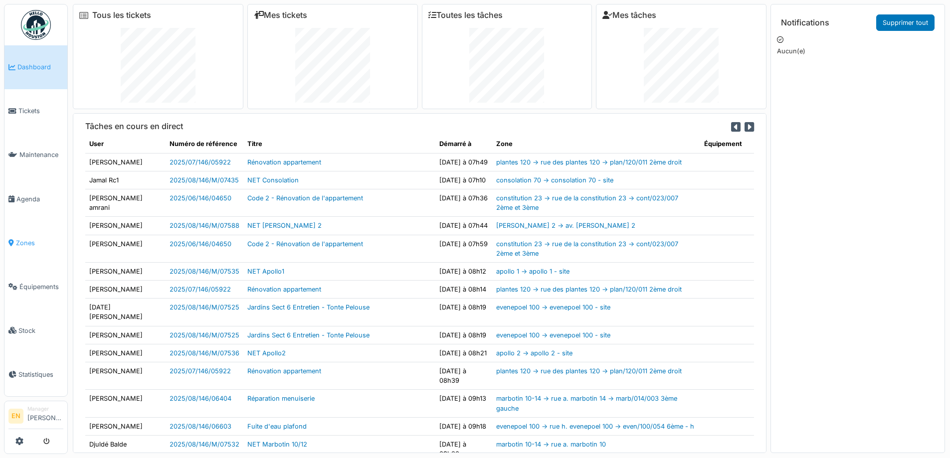
click at [24, 238] on span "Zones" at bounding box center [39, 242] width 47 height 9
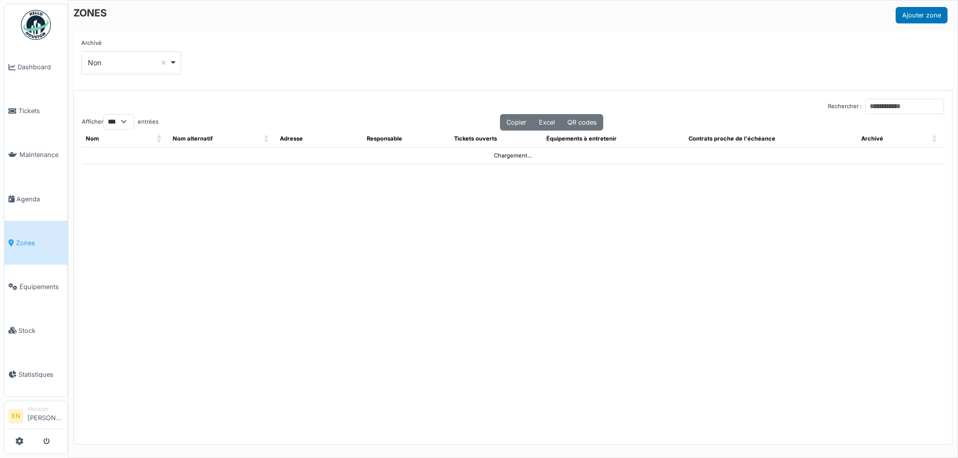
select select "***"
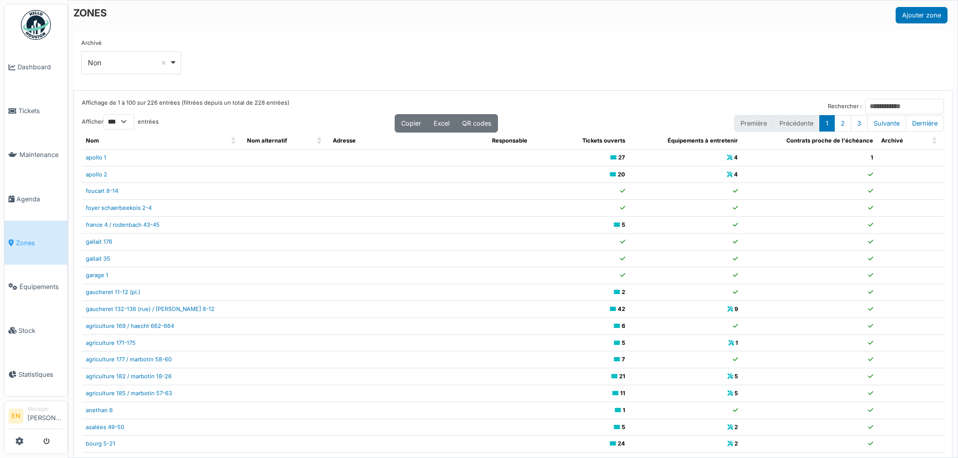
drag, startPoint x: 529, startPoint y: 72, endPoint x: 542, endPoint y: 69, distance: 12.7
click at [530, 72] on div "Archivé *** Non Remove item Tous Oui Non" at bounding box center [512, 60] width 863 height 43
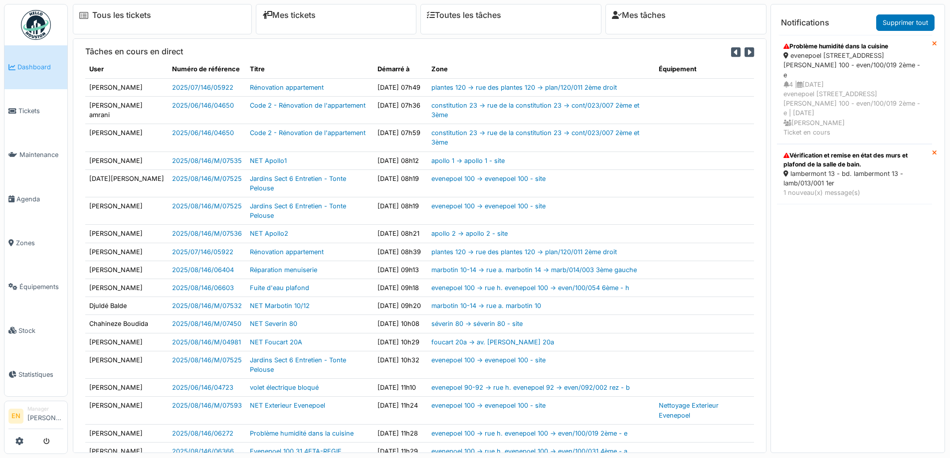
click at [828, 63] on div "evenepoel 100 - rue h. evenepoel 100 - even/100/019 2ème - e" at bounding box center [855, 65] width 142 height 29
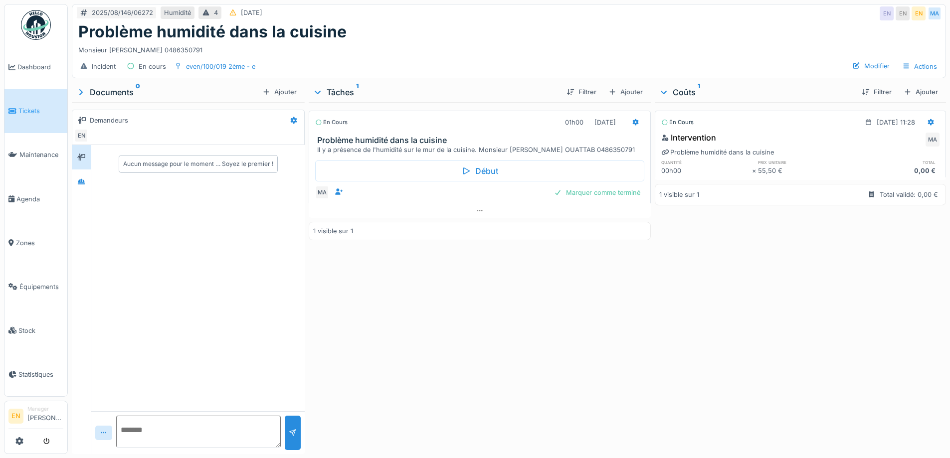
click at [486, 312] on div "En cours 01h00 25/08/2025 Problème humidité dans la cuisine Il y a présence de …" at bounding box center [480, 276] width 342 height 348
click at [777, 22] on div "2025/08/146/06272 Humidité 4 11/08/2025 EN EN EN MA" at bounding box center [509, 13] width 874 height 18
click at [575, 47] on div "Monsieur Abderrahim OUATTAB 0486350791" at bounding box center [509, 47] width 862 height 13
drag, startPoint x: 414, startPoint y: 357, endPoint x: 408, endPoint y: 346, distance: 12.7
click at [414, 356] on div "En cours 01h00 25/08/2025 Problème humidité dans la cuisine Il y a présence de …" at bounding box center [480, 276] width 342 height 348
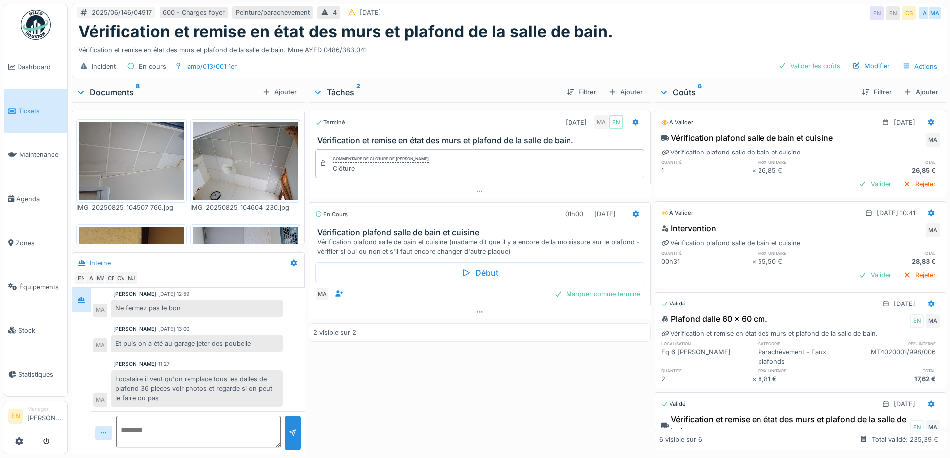
click at [378, 381] on div "Terminé 02/07/2025 MA EN Vérification et remise en état des murs et plafond de …" at bounding box center [480, 276] width 342 height 348
click at [470, 43] on div "Vérification et remise en état des murs et plafond de la salle de bain. Mme AYE…" at bounding box center [509, 47] width 862 height 13
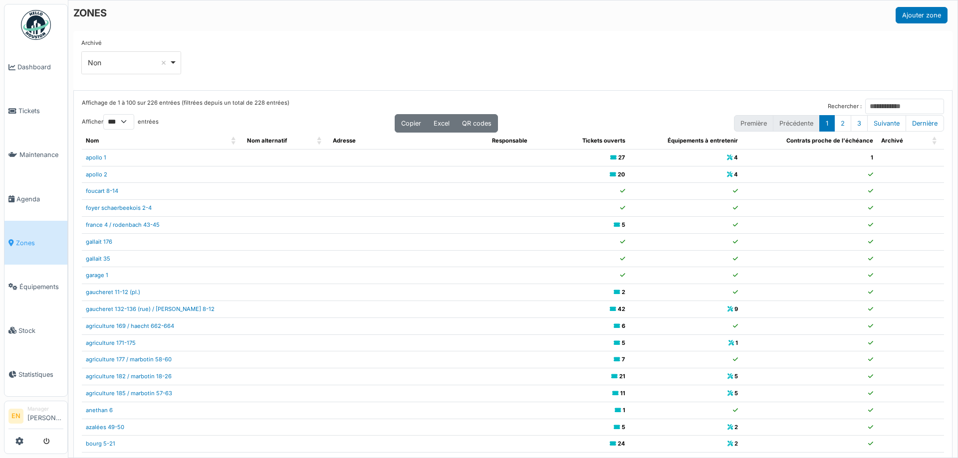
select select "***"
click at [759, 26] on div "ZONES Ajouter zone Archivé *** Non Remove item Tous Oui Non Affichage de 1 à 10…" at bounding box center [513, 229] width 890 height 458
click at [865, 106] on input "Rechercher :" at bounding box center [904, 106] width 79 height 15
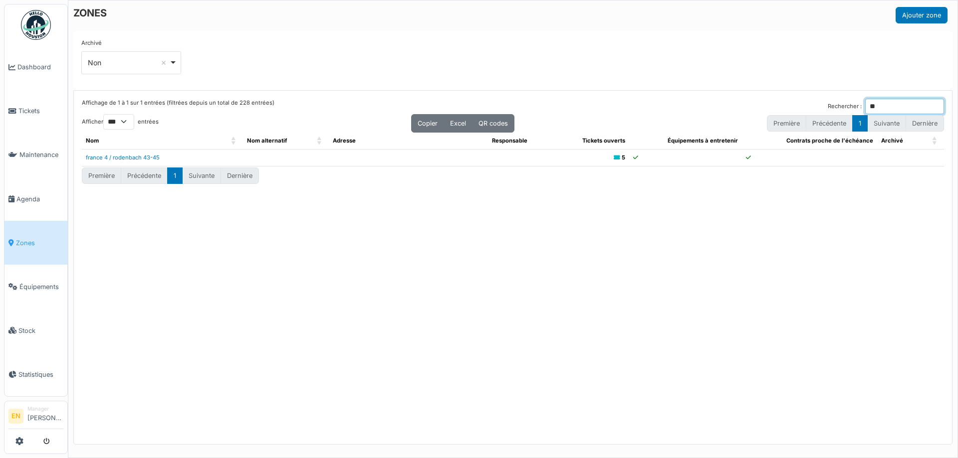
type input "*"
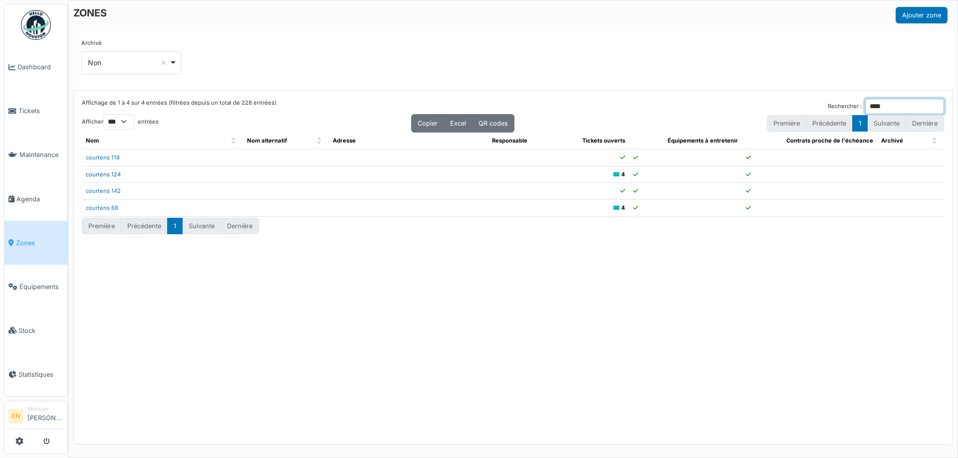
type input "****"
click at [108, 173] on link "courtens 124" at bounding box center [103, 174] width 35 height 7
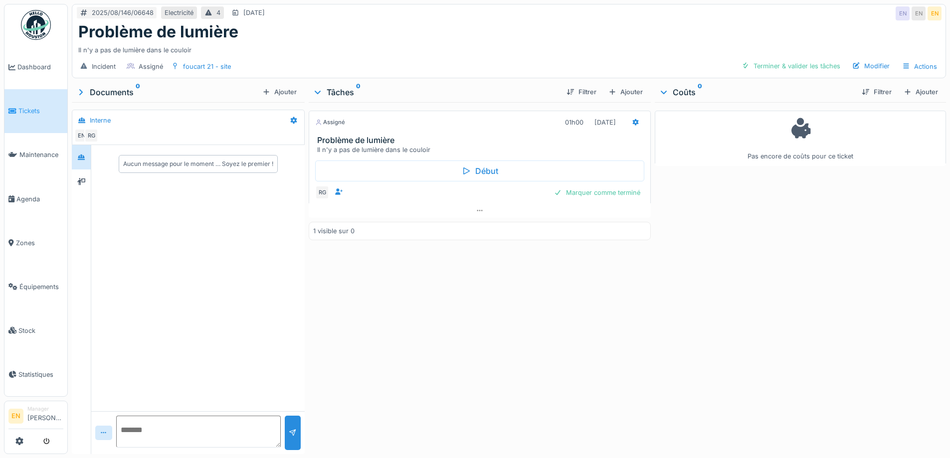
click at [553, 35] on div "Problème de lumière" at bounding box center [509, 31] width 862 height 19
click at [611, 303] on div "Assigné 01h00 [DATE] Problème de lumière Il n'y a pas de lumière dans le couloi…" at bounding box center [480, 276] width 342 height 348
click at [501, 283] on div "Assigné 01h00 [DATE] Problème de lumière Il n'y a pas de lumière dans le couloi…" at bounding box center [480, 276] width 342 height 348
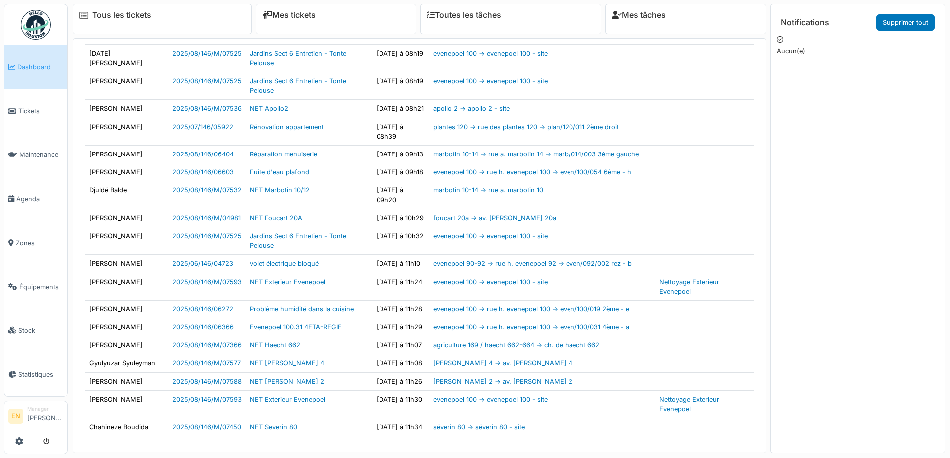
scroll to position [178, 0]
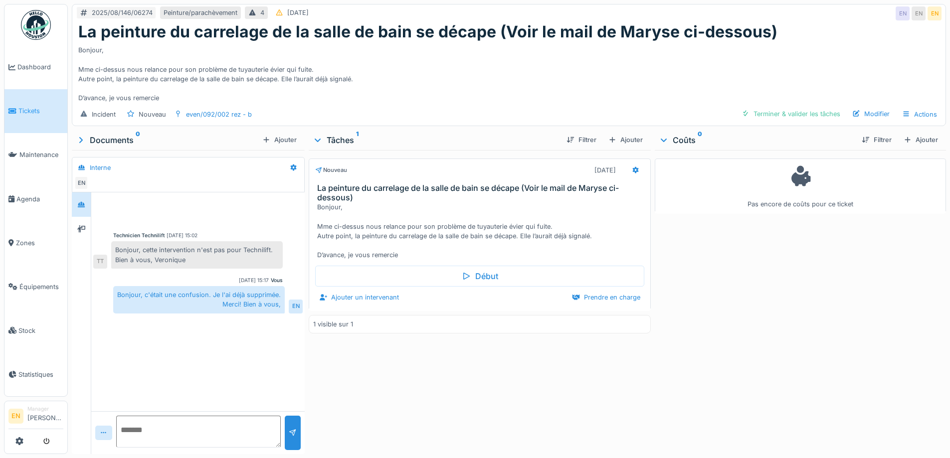
drag, startPoint x: 494, startPoint y: 97, endPoint x: 492, endPoint y: 102, distance: 5.4
click at [492, 102] on div "Bonjour, Mme ci-dessus nous relance pour son problème de tuyauterie évier qui f…" at bounding box center [509, 71] width 862 height 61
